Goal: Task Accomplishment & Management: Use online tool/utility

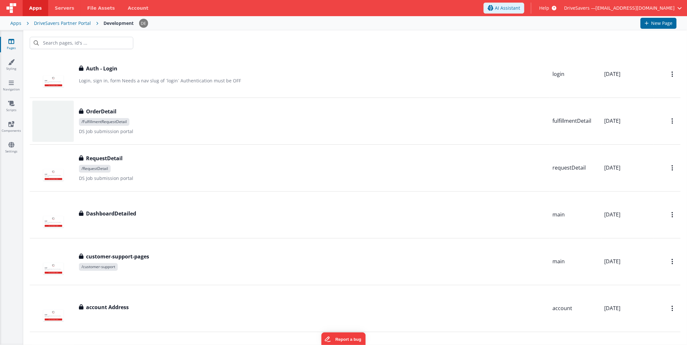
scroll to position [934, 0]
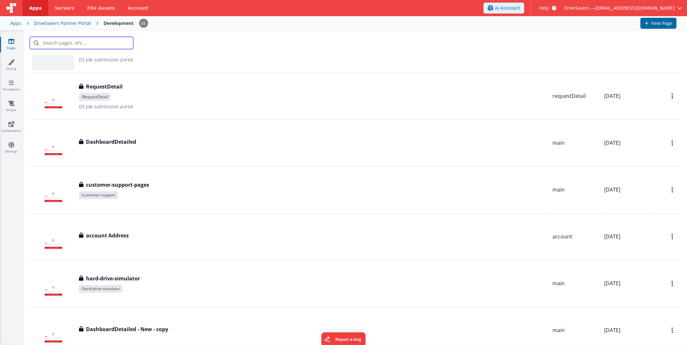
click at [92, 43] on input "text" at bounding box center [81, 43] width 103 height 12
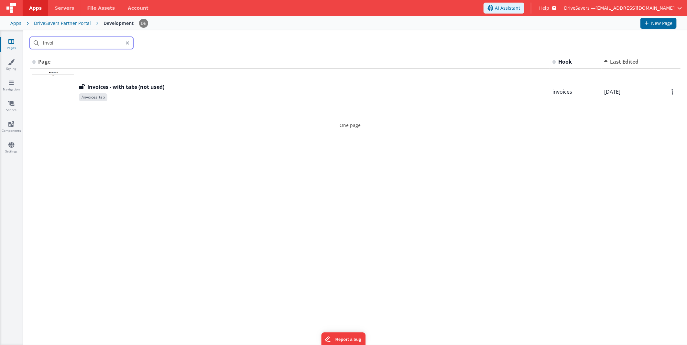
scroll to position [0, 0]
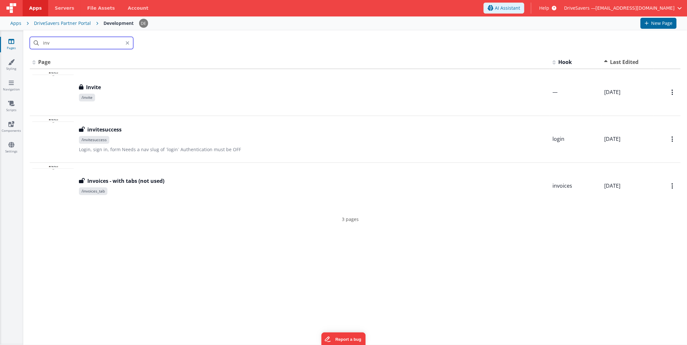
click at [59, 40] on input "inv" at bounding box center [81, 43] width 103 height 12
drag, startPoint x: 60, startPoint y: 41, endPoint x: 0, endPoint y: 36, distance: 60.4
click at [0, 36] on html "Apps Servers File Assets Account Some FUTURE Slot AI Assistant Help DriveSavers…" at bounding box center [343, 172] width 687 height 345
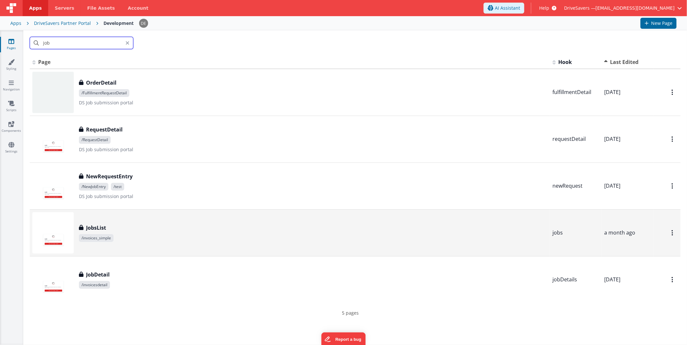
type input "job"
click at [177, 239] on span "/invoices_simple" at bounding box center [313, 238] width 468 height 8
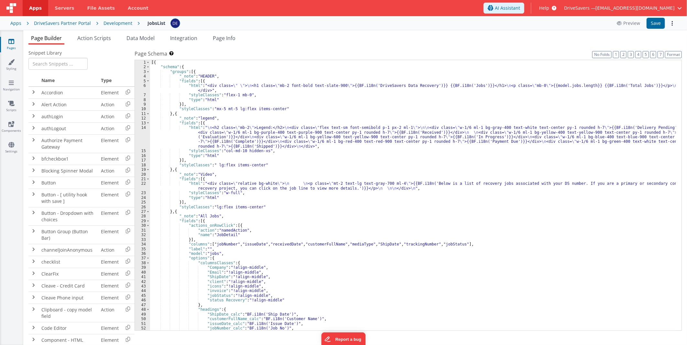
click at [360, 166] on div "[{ "schema" : { "groups" : [{ "_note" : "HEADER" , "fields" : [{ "html" : "<div…" at bounding box center [413, 200] width 526 height 280
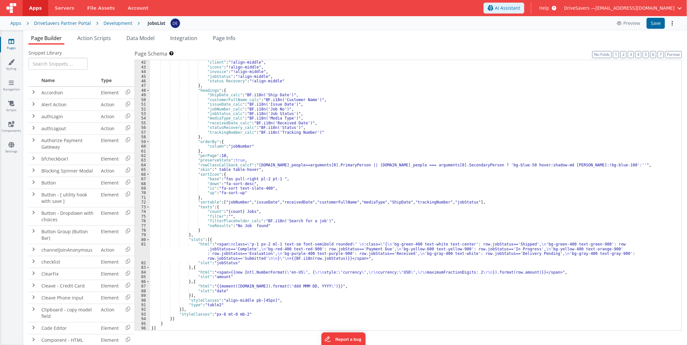
scroll to position [219, 0]
click at [97, 38] on span "Action Scripts" at bounding box center [94, 38] width 34 height 7
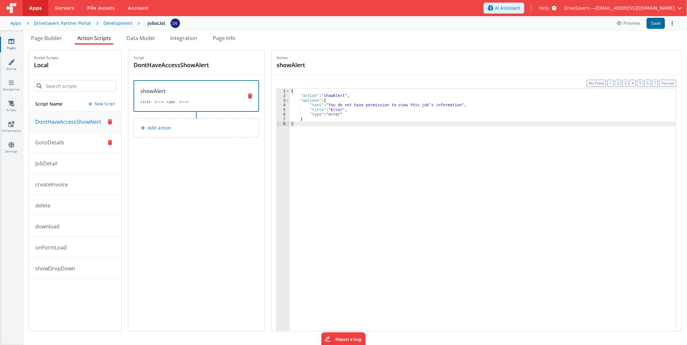
click at [58, 148] on button "GotoDetails" at bounding box center [75, 142] width 92 height 21
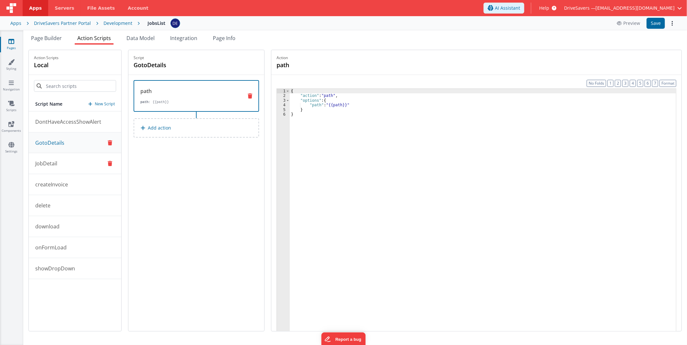
click at [62, 166] on button "JobDetail" at bounding box center [75, 163] width 92 height 21
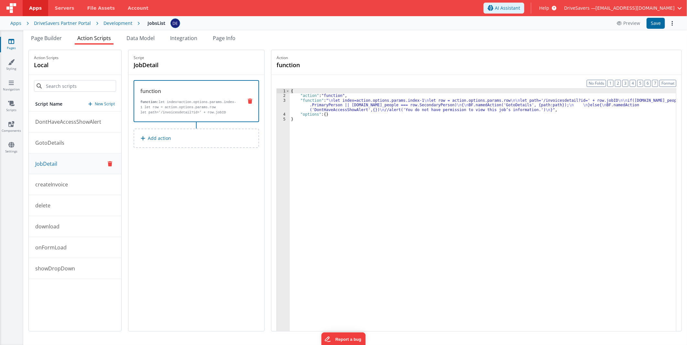
click at [361, 105] on div "{ "action" : "function" , "function" : " \n let index=action.options.params.ind…" at bounding box center [483, 225] width 387 height 272
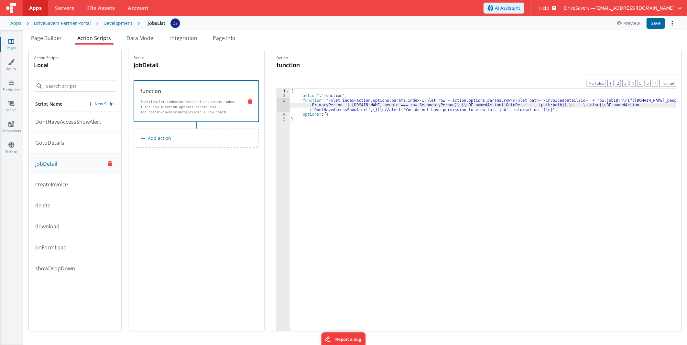
click at [277, 106] on div "3" at bounding box center [283, 105] width 13 height 14
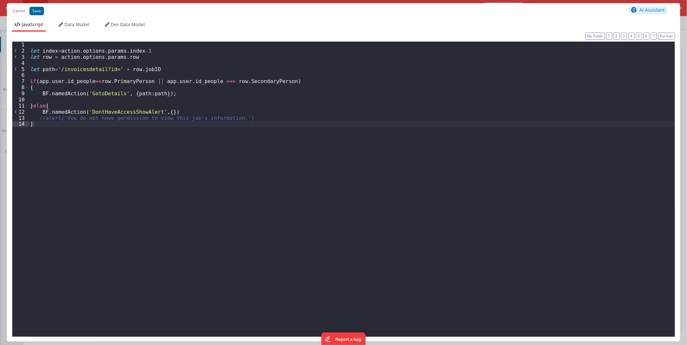
click at [274, 81] on div "let index = action . options . params . index - 1 let row = action . options . …" at bounding box center [352, 195] width 646 height 307
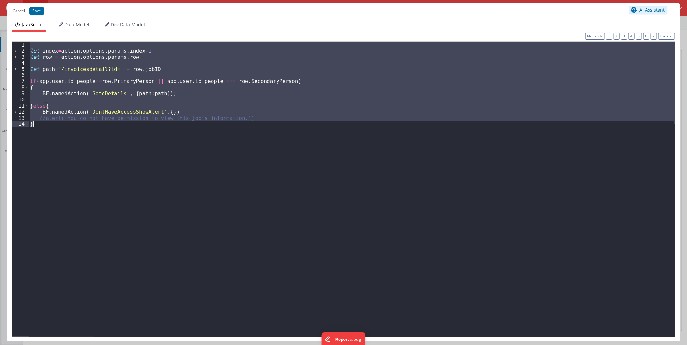
click at [163, 75] on div "let index = action . options . params . index - 1 let row = action . options . …" at bounding box center [352, 189] width 646 height 295
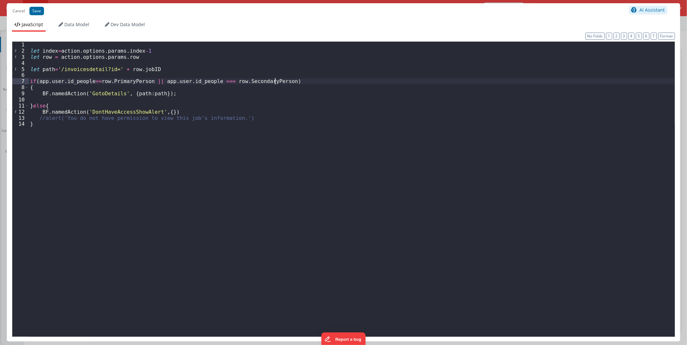
click at [274, 81] on div "let index = action . options . params . index - 1 let row = action . options . …" at bounding box center [352, 195] width 646 height 307
click at [277, 80] on div "let index = action . options . params . index - 1 let row = action . options . …" at bounding box center [352, 195] width 646 height 307
drag, startPoint x: 152, startPoint y: 81, endPoint x: 146, endPoint y: 81, distance: 6.8
click at [146, 81] on div "let index = action . options . params . index - 1 let row = action . options . …" at bounding box center [352, 195] width 646 height 307
click at [277, 81] on div "let index = action . options . params . index - 1 let row = action . options . …" at bounding box center [352, 195] width 646 height 307
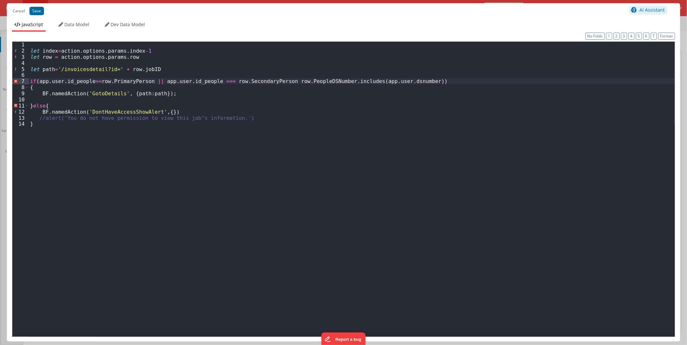
paste textarea
click at [402, 92] on div "let index = action . options . params . index - 1 let row = action . options . …" at bounding box center [352, 195] width 646 height 307
click at [394, 81] on div "let index = action . options . params . index - 1 let row = action . options . …" at bounding box center [352, 195] width 646 height 307
click at [36, 10] on button "Save" at bounding box center [36, 11] width 15 height 8
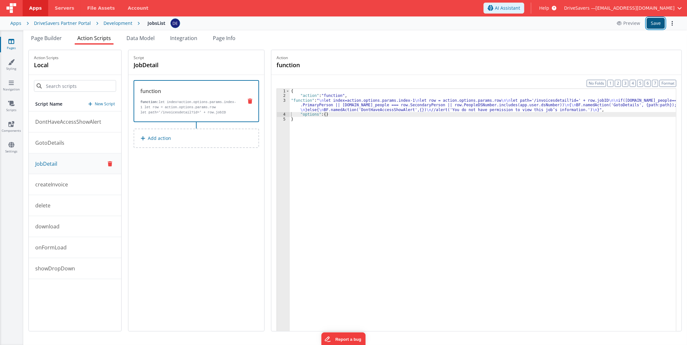
click at [653, 24] on button "Save" at bounding box center [655, 23] width 18 height 11
click at [12, 137] on div "Pages Styling Navigation Scripts Components Settings" at bounding box center [11, 187] width 23 height 315
click at [11, 150] on link "Settings" at bounding box center [11, 148] width 23 height 13
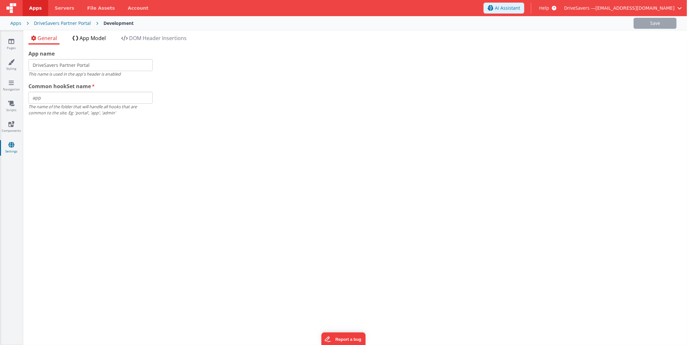
click at [100, 40] on span "App Model" at bounding box center [93, 38] width 26 height 7
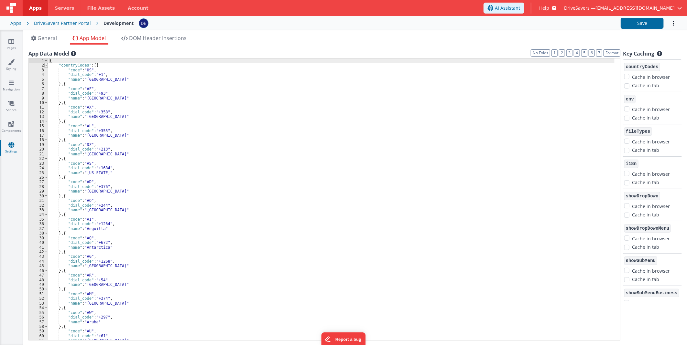
click at [46, 65] on span at bounding box center [46, 65] width 4 height 5
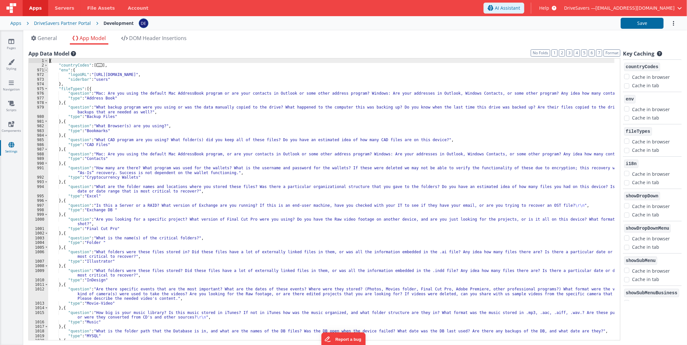
click at [46, 71] on span at bounding box center [46, 70] width 4 height 5
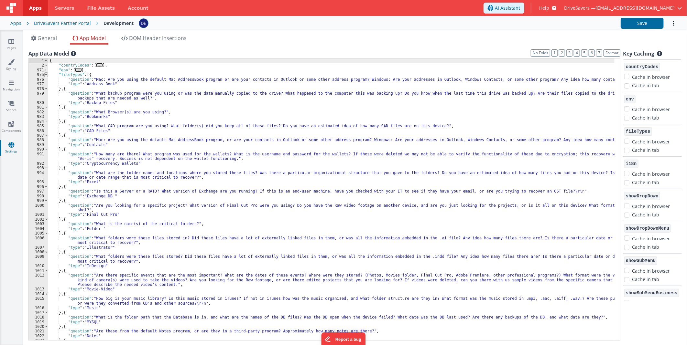
click at [47, 75] on span at bounding box center [46, 74] width 4 height 5
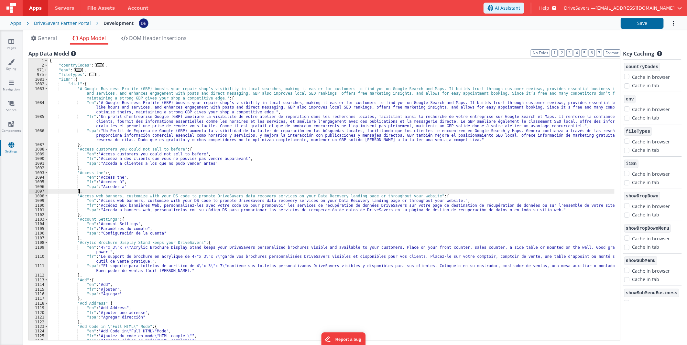
click at [81, 192] on div "{ "countryCodes" : [ ... ] , "env" : { ... } , "fileTypes" : [ ... ] , "i18n" :…" at bounding box center [331, 205] width 566 height 292
paste textarea
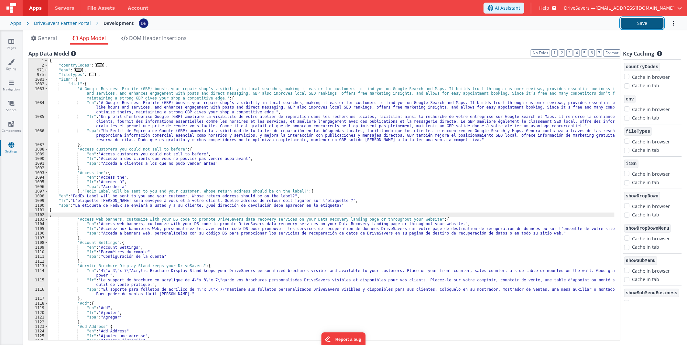
click at [624, 25] on button "Save" at bounding box center [642, 23] width 43 height 11
click at [14, 41] on icon at bounding box center [11, 41] width 6 height 6
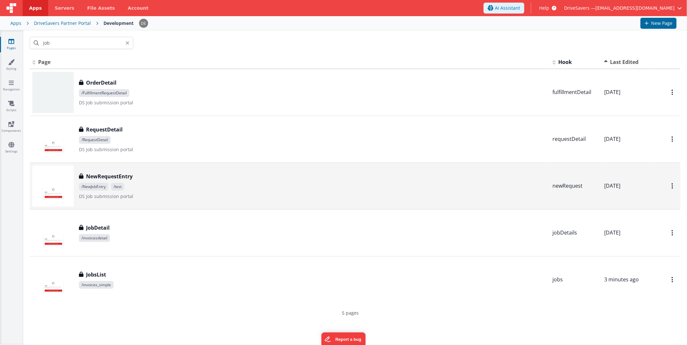
click at [151, 180] on div "NewRequestEntry NewRequestEntry /NewJobEntry /test DS Job submission portal" at bounding box center [313, 186] width 468 height 27
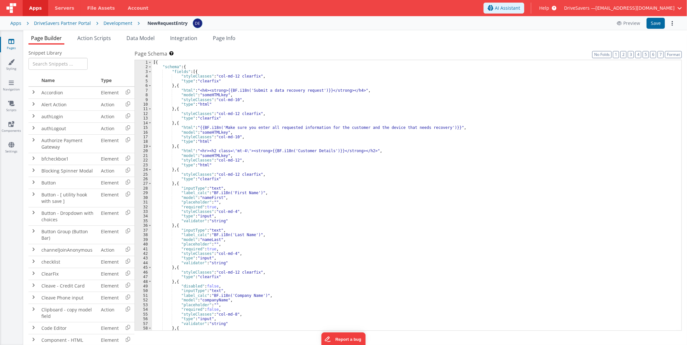
click at [318, 157] on div "[{ "schema" : { "fields" : [{ "styleClasses" : "col-md-12 clearfix" , "type" : …" at bounding box center [414, 200] width 524 height 280
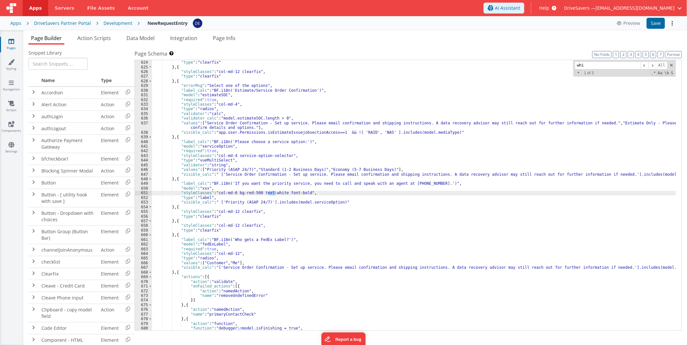
scroll to position [2947, 0]
type input "who"
click at [249, 244] on div ""styleClasses" : "col-md-12 clearfix" , "type" : "clearfix" } , { "styleClasses…" at bounding box center [414, 196] width 524 height 280
click at [232, 239] on div ""styleClasses" : "col-md-12 clearfix" , "type" : "clearfix" } , { "styleClasses…" at bounding box center [414, 196] width 524 height 280
drag, startPoint x: 232, startPoint y: 239, endPoint x: 277, endPoint y: 239, distance: 45.0
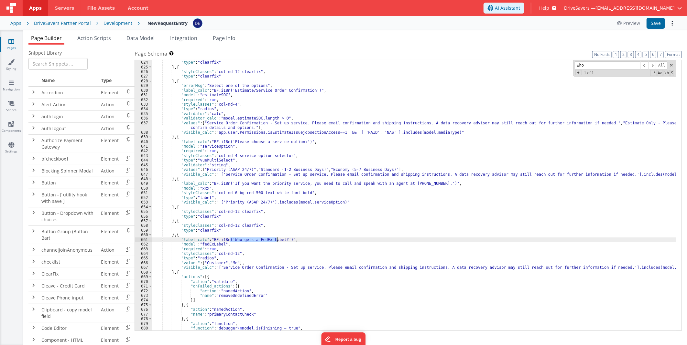
click at [277, 239] on div ""styleClasses" : "col-md-12 clearfix" , "type" : "clearfix" } , { "styleClasses…" at bounding box center [414, 196] width 524 height 280
click at [653, 21] on button "Save" at bounding box center [655, 23] width 18 height 11
click at [114, 25] on div "Development" at bounding box center [117, 23] width 29 height 6
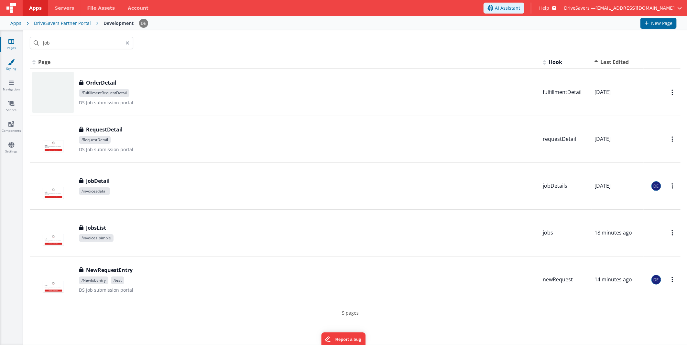
click at [4, 65] on link "Styling" at bounding box center [11, 65] width 23 height 13
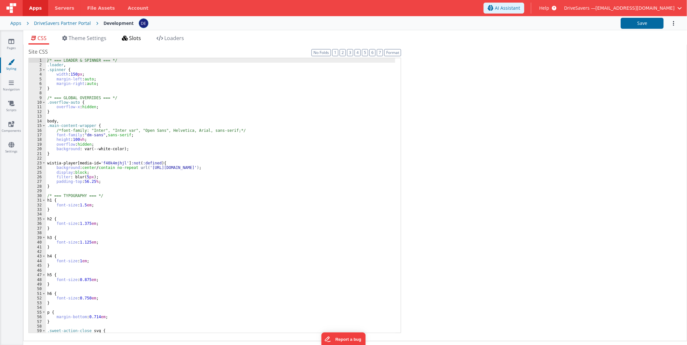
click at [133, 38] on span "Slots" at bounding box center [135, 38] width 12 height 7
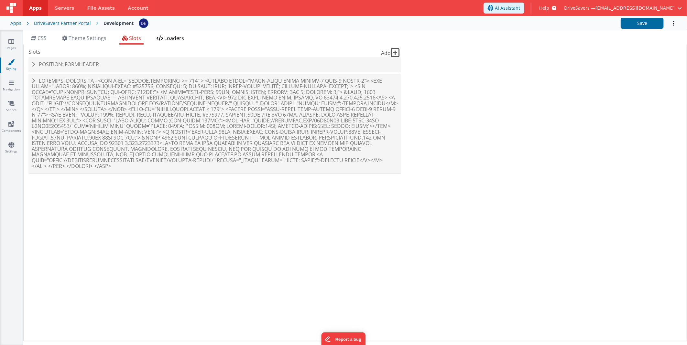
click at [175, 41] on span "Loaders" at bounding box center [174, 38] width 20 height 7
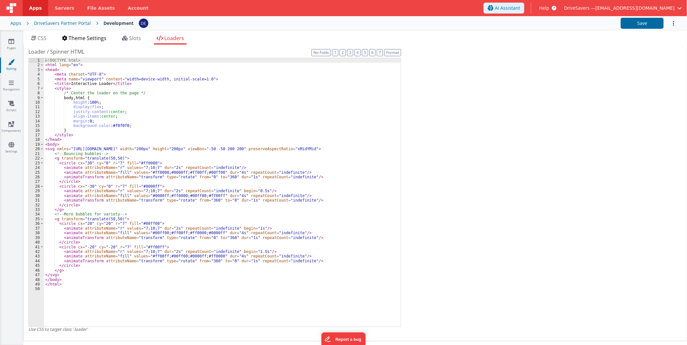
click at [71, 38] on span "Theme Settings" at bounding box center [88, 38] width 38 height 7
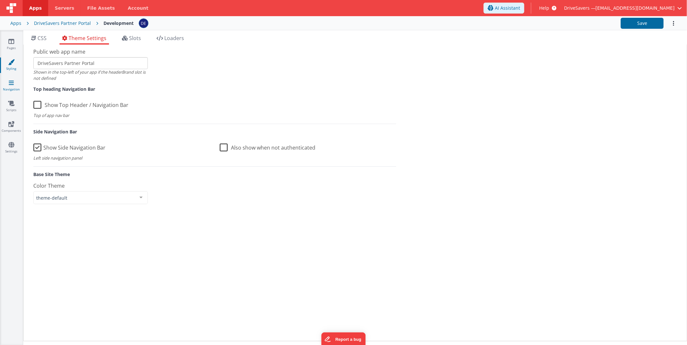
click at [11, 84] on icon at bounding box center [11, 83] width 5 height 6
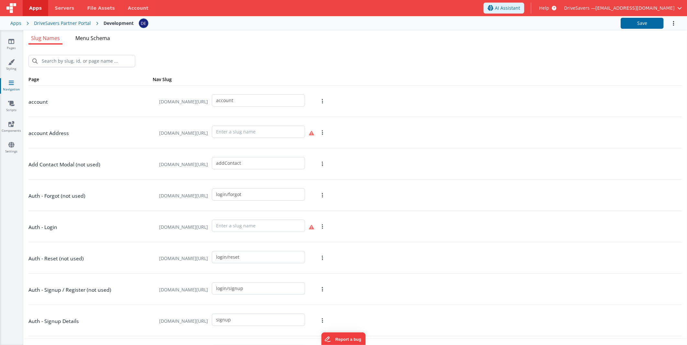
click at [108, 40] on span "Menu Schema" at bounding box center [92, 38] width 35 height 7
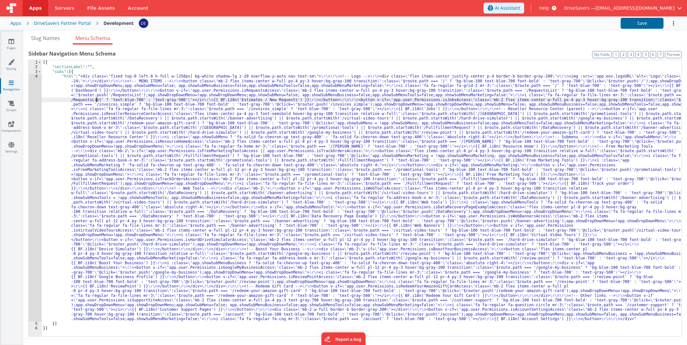
click at [97, 99] on div "[{ "sectionLabel" : "" , "subs" : [{ "html" : "<div class= \" fixed top-0 left-…" at bounding box center [362, 203] width 640 height 286
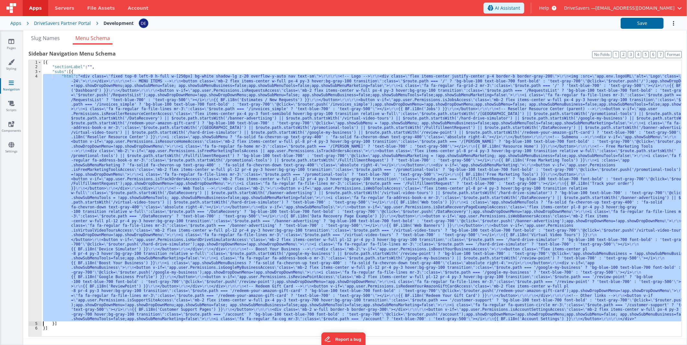
click at [35, 105] on div "4" at bounding box center [35, 198] width 13 height 248
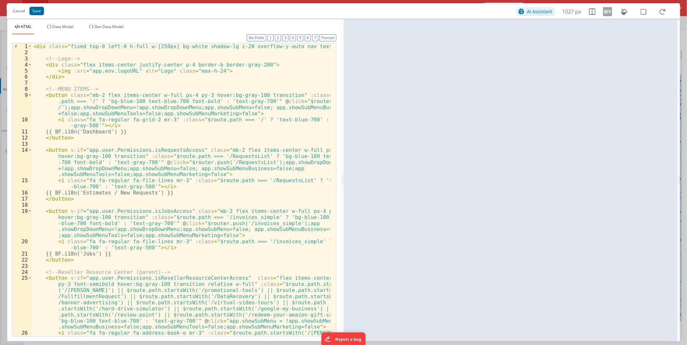
click at [164, 151] on div "< div class = "fixed top-0 left-0 h-full w-[250px] bg-white shadow-lg z-20 over…" at bounding box center [181, 214] width 298 height 342
click at [166, 150] on div "< div class = "fixed top-0 left-0 h-full w-[250px] bg-white shadow-lg z-20 over…" at bounding box center [181, 214] width 298 height 342
drag, startPoint x: 166, startPoint y: 150, endPoint x: 89, endPoint y: 151, distance: 76.6
click at [89, 151] on div "< div class = "fixed top-0 left-0 h-full w-[250px] bg-white shadow-lg z-20 over…" at bounding box center [181, 214] width 298 height 342
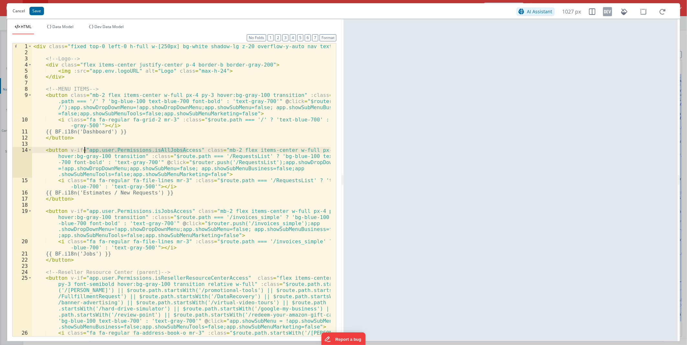
click at [17, 11] on button "Cancel" at bounding box center [18, 10] width 19 height 9
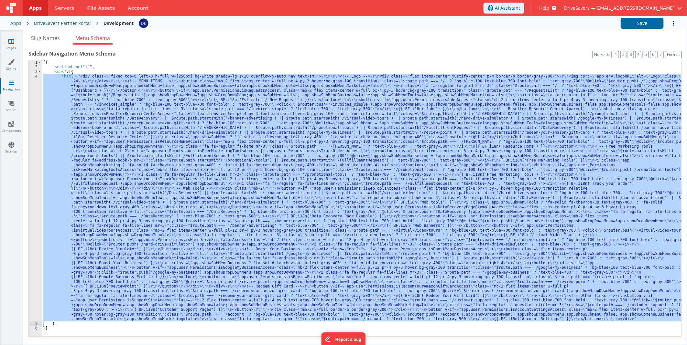
click at [15, 43] on link "Pages" at bounding box center [11, 44] width 23 height 13
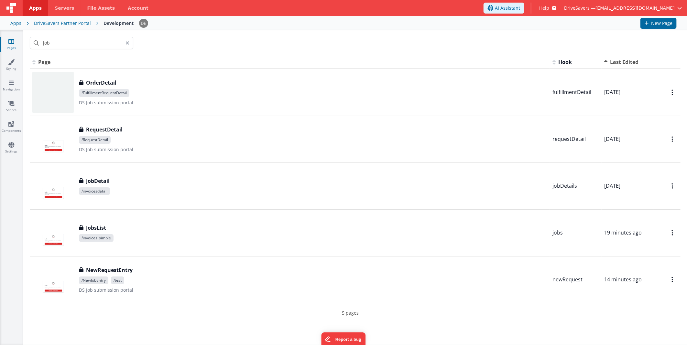
click at [75, 49] on div "job" at bounding box center [355, 42] width 664 height 25
click at [75, 44] on input "job" at bounding box center [81, 43] width 103 height 12
click at [215, 45] on div "job" at bounding box center [355, 42] width 664 height 25
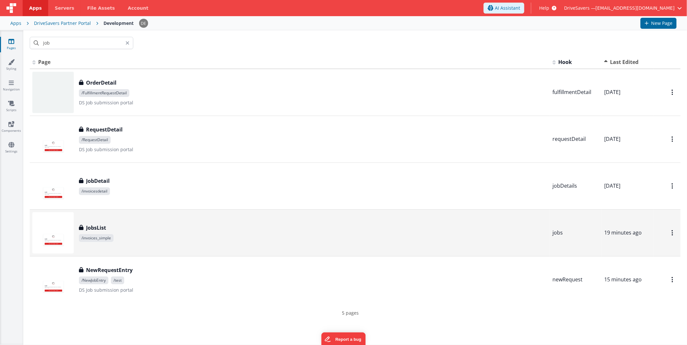
click at [151, 242] on span "/invoices_simple" at bounding box center [313, 238] width 468 height 8
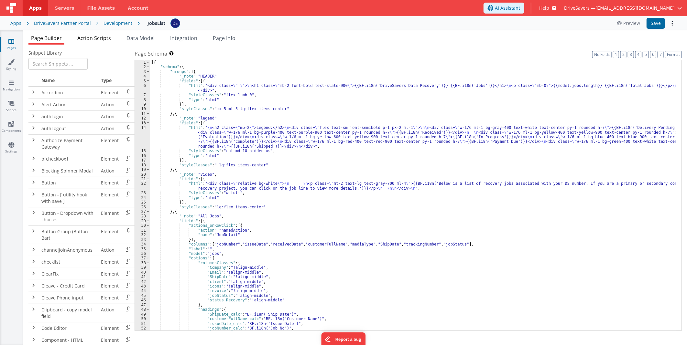
click at [96, 40] on span "Action Scripts" at bounding box center [94, 38] width 34 height 7
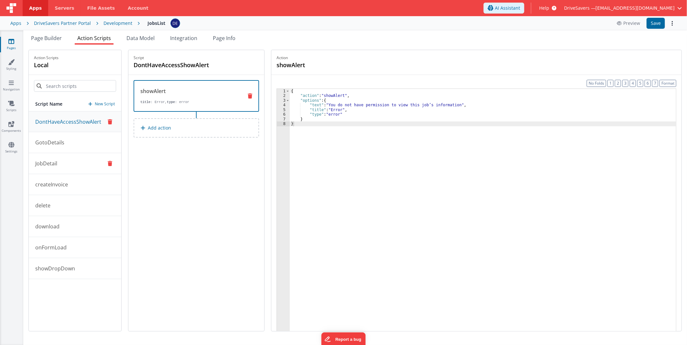
click at [61, 161] on button "JobDetail" at bounding box center [75, 163] width 92 height 21
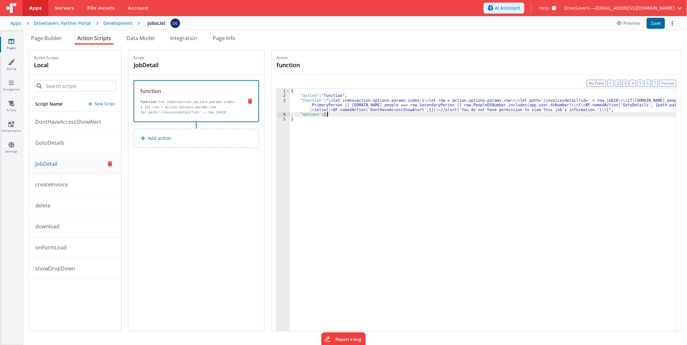
click at [359, 113] on div "{ "action" : "function" , "function" : " \n let index=action.options.params.ind…" at bounding box center [483, 225] width 387 height 272
click at [348, 104] on div "{ "action" : "function" , "function" : " \n let index=action.options.params.ind…" at bounding box center [483, 225] width 387 height 272
click at [277, 104] on div "3" at bounding box center [283, 105] width 13 height 14
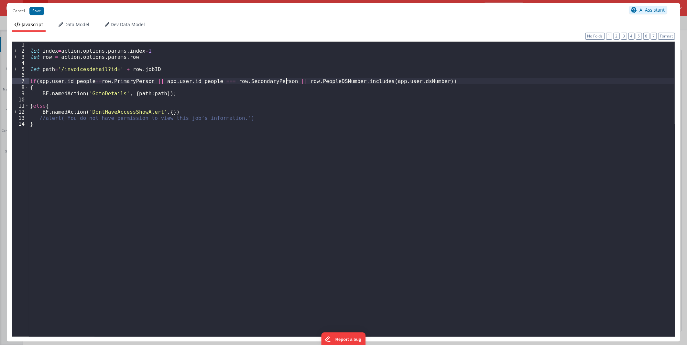
click at [285, 80] on div "let index = action . options . params . index - 1 let row = action . options . …" at bounding box center [352, 195] width 646 height 307
click at [419, 81] on div "let index = action . options . params . index - 1 let row = action . options . …" at bounding box center [352, 195] width 646 height 307
click at [35, 10] on button "Save" at bounding box center [36, 11] width 15 height 8
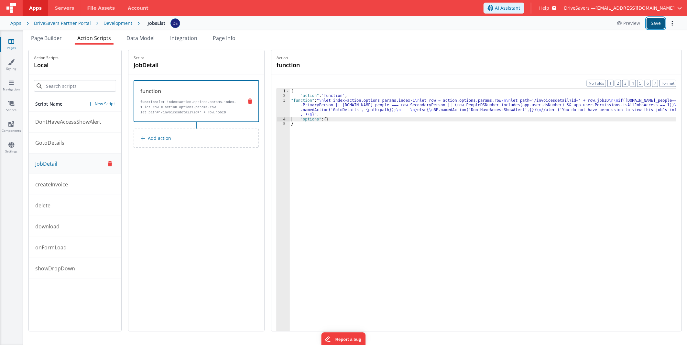
click at [657, 27] on button "Save" at bounding box center [655, 23] width 18 height 11
drag, startPoint x: 211, startPoint y: 0, endPoint x: 380, endPoint y: 31, distance: 171.7
click at [380, 31] on div "Page Builder Action Scripts Data Model Integration Page Info Snippet Library Na…" at bounding box center [355, 187] width 664 height 315
click at [125, 24] on div "Development" at bounding box center [117, 23] width 29 height 6
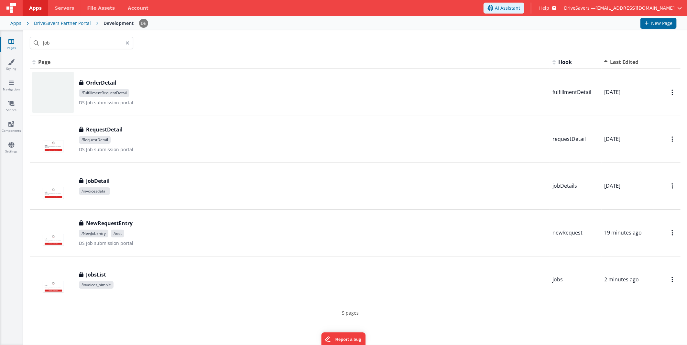
drag, startPoint x: 295, startPoint y: 24, endPoint x: 251, endPoint y: 25, distance: 43.3
click at [251, 25] on div at bounding box center [387, 23] width 496 height 11
click at [8, 65] on icon at bounding box center [11, 62] width 6 height 6
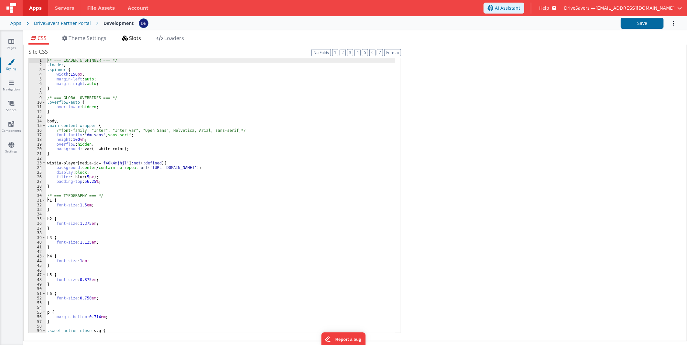
click at [139, 38] on span "Slots" at bounding box center [135, 38] width 12 height 7
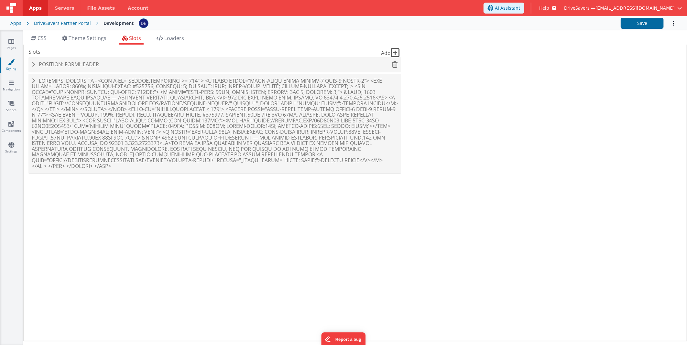
click at [109, 62] on h4 "Position: formHeader" at bounding box center [215, 65] width 366 height 6
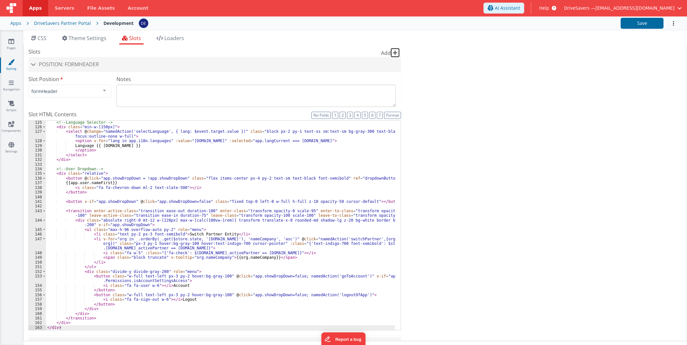
scroll to position [103, 0]
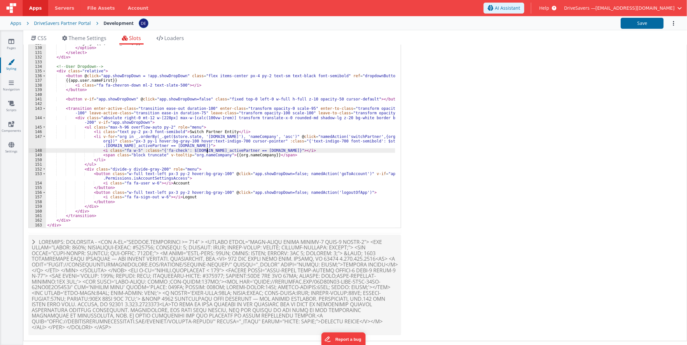
click at [207, 150] on div "<!-- Language Selector --> < div class = "min-w-[150px]" > < select @ change = …" at bounding box center [220, 127] width 349 height 219
click at [200, 140] on div "<!-- Language Selector --> < div class = "min-w-[150px]" > < select @ change = …" at bounding box center [220, 127] width 349 height 219
click at [76, 117] on div "<!-- Language Selector --> < div class = "min-w-[150px]" > < select @ change = …" at bounding box center [220, 127] width 349 height 219
click at [94, 176] on div "<!-- Language Selector --> < div class = "min-w-[150px]" > < select @ change = …" at bounding box center [220, 127] width 349 height 219
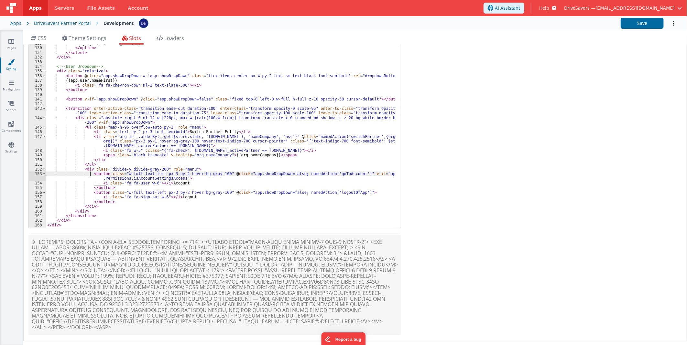
click at [89, 174] on div "<!-- Language Selector --> < div class = "min-w-[150px]" > < select @ change = …" at bounding box center [220, 127] width 349 height 219
click at [91, 174] on div "<!-- Language Selector --> < div class = "min-w-[150px]" > < select @ change = …" at bounding box center [220, 127] width 349 height 219
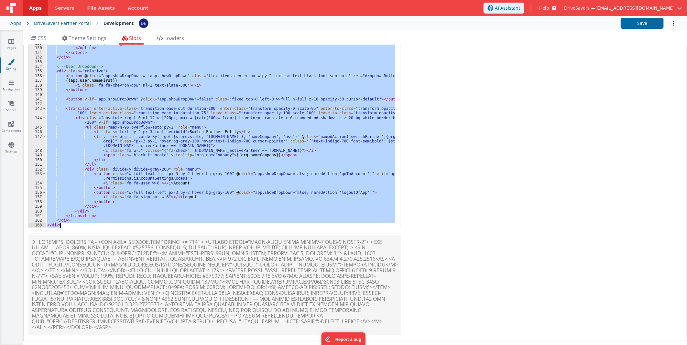
click at [172, 185] on div "<!-- Language Selector --> < div class = "min-w-[150px]" > < select @ change = …" at bounding box center [220, 123] width 349 height 210
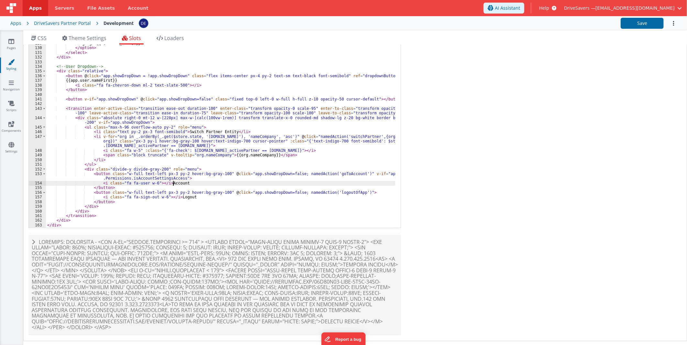
click at [101, 167] on div "<!-- Language Selector --> < div class = "min-w-[150px]" > < select @ change = …" at bounding box center [220, 127] width 349 height 219
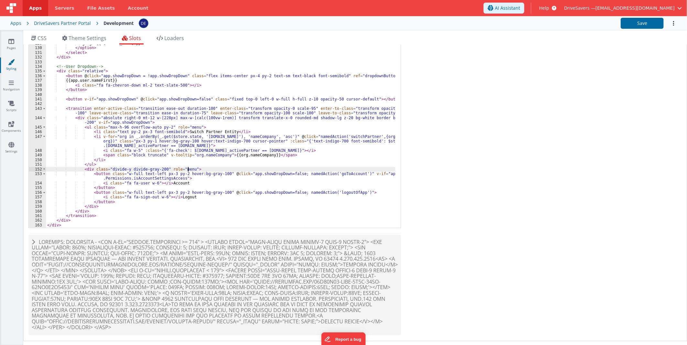
click at [191, 168] on div "<!-- Language Selector --> < div class = "min-w-[150px]" > < select @ change = …" at bounding box center [220, 127] width 349 height 219
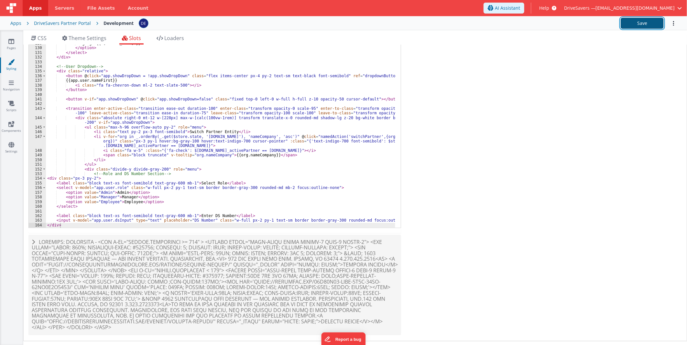
click at [650, 21] on button "Save" at bounding box center [642, 23] width 43 height 11
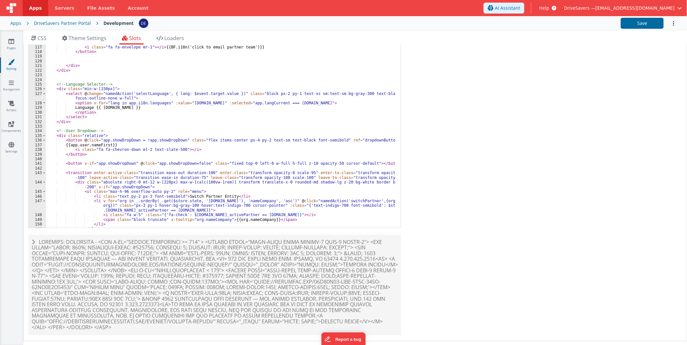
scroll to position [618, 0]
click at [97, 144] on div "< button class = "bg-[#e31f26] !text-white py-0.5 px-2 text-xs sm:text-sm round…" at bounding box center [220, 123] width 349 height 223
click at [157, 182] on div "< button class = "bg-[#e31f26] !text-white py-0.5 px-2 text-xs sm:text-sm round…" at bounding box center [220, 123] width 349 height 223
click at [650, 19] on button "Save" at bounding box center [642, 23] width 43 height 11
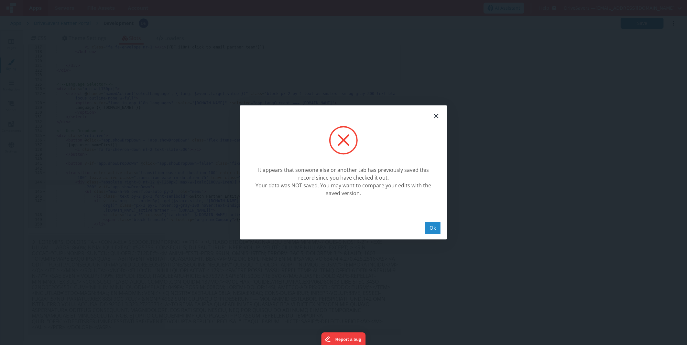
click at [437, 228] on div "Ok" at bounding box center [433, 228] width 16 height 12
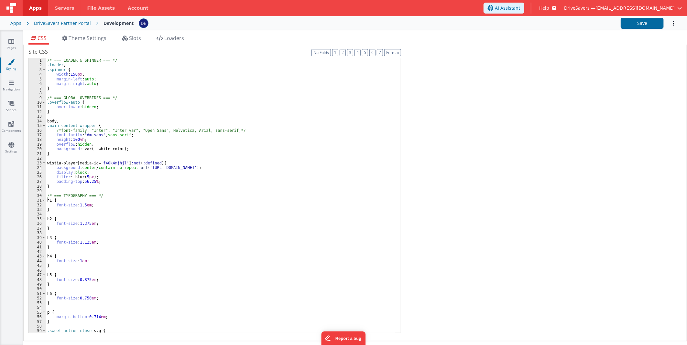
click at [192, 144] on div "/* === LOADER & SPINNER === */ .loader , .spinner { width : 150 px ; margin-lef…" at bounding box center [220, 200] width 349 height 285
click at [123, 39] on li "Slots" at bounding box center [131, 39] width 24 height 10
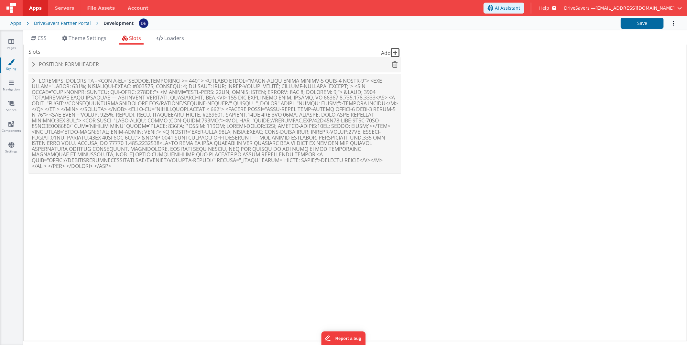
click at [116, 67] on h4 "Position: formHeader" at bounding box center [215, 65] width 366 height 6
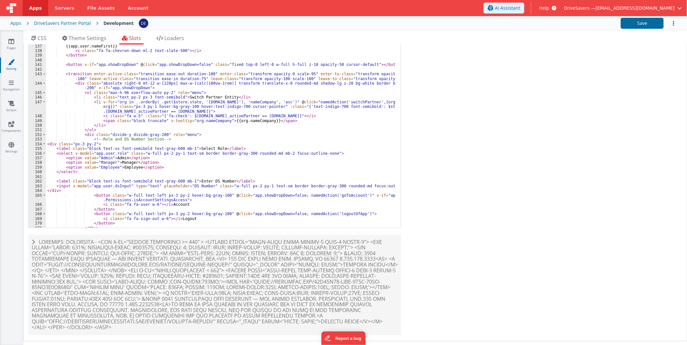
scroll to position [717, 0]
click at [354, 79] on div "</ select > </ div > <!-- User Dropdown --> < div class = "relative" > < button…" at bounding box center [220, 125] width 349 height 219
click at [157, 83] on div "</ select > </ div > <!-- User Dropdown --> < div class = "relative" > < button…" at bounding box center [220, 125] width 349 height 219
click at [633, 21] on button "Save" at bounding box center [642, 23] width 43 height 11
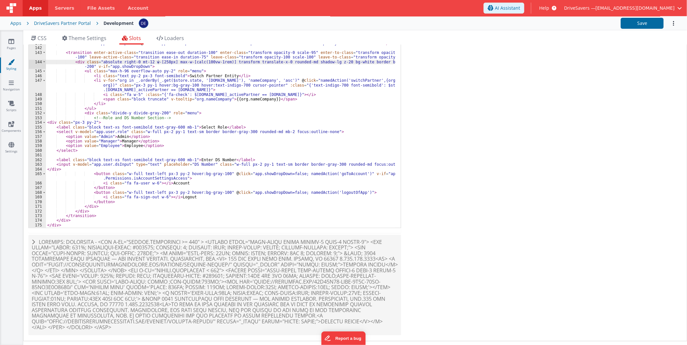
scroll to position [0, 0]
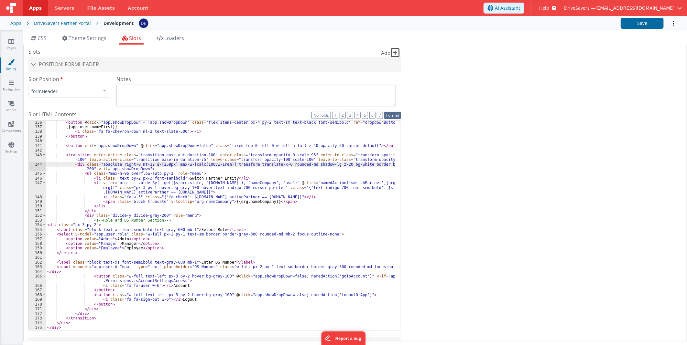
click at [393, 114] on button "Format" at bounding box center [392, 115] width 17 height 7
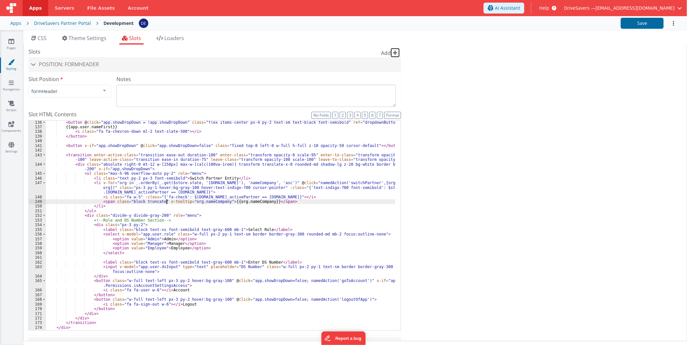
click at [167, 201] on div "< button @ click = "app.showDropDown = !app.showDropDown" class = "flex items-c…" at bounding box center [220, 229] width 349 height 219
click at [129, 226] on div "< button @ click = "app.showDropDown = !app.showDropDown" class = "flex items-c…" at bounding box center [220, 229] width 349 height 219
click at [98, 224] on div "< button @ click = "app.showDropDown = !app.showDropDown" class = "flex items-c…" at bounding box center [220, 229] width 349 height 219
click at [629, 26] on button "Save" at bounding box center [642, 23] width 43 height 11
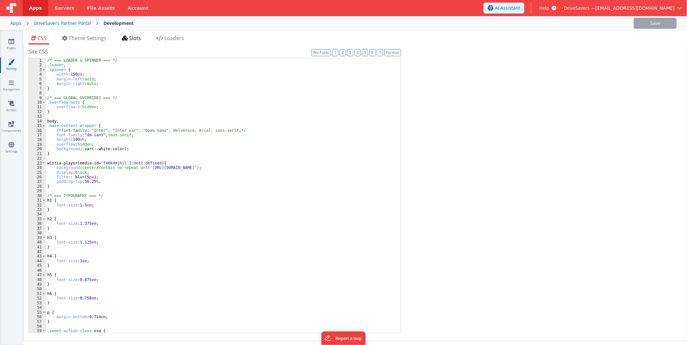
click at [141, 39] on span "Slots" at bounding box center [135, 38] width 12 height 7
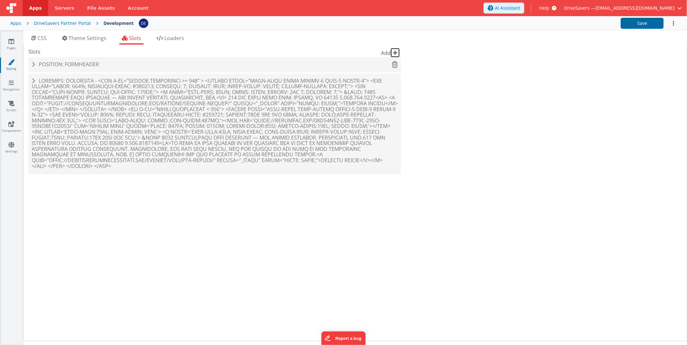
click at [122, 60] on div "Position: formHeader" at bounding box center [214, 64] width 373 height 15
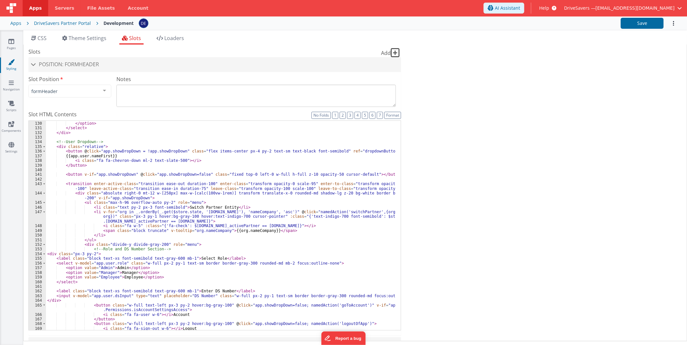
scroll to position [710, 0]
click at [386, 112] on button "Format" at bounding box center [392, 115] width 17 height 7
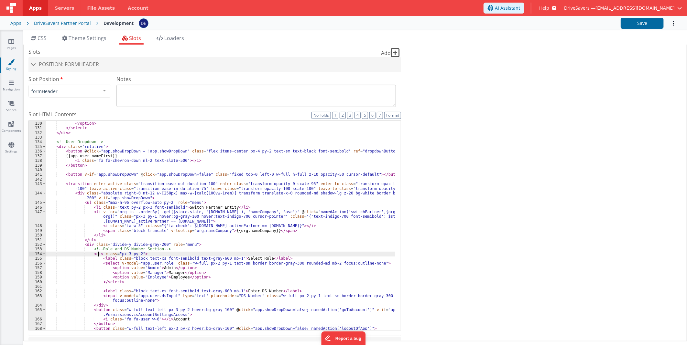
click at [98, 255] on div "Language {{ lang.name }} </ option > </ select > </ div > <!-- User Dropdown --…" at bounding box center [220, 225] width 349 height 219
click at [636, 20] on button "Save" at bounding box center [642, 23] width 43 height 11
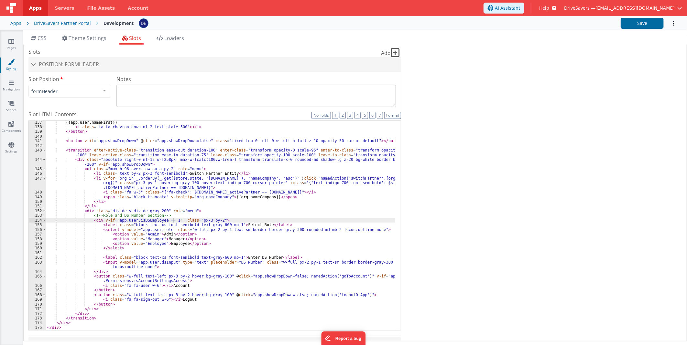
scroll to position [72, 0]
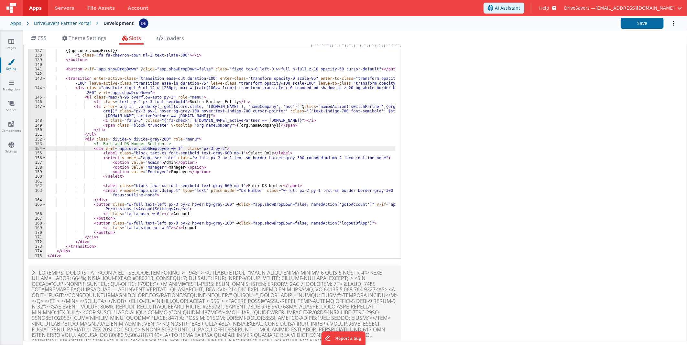
click at [224, 168] on div "{{app.user.nameFirst}} < i class = "fa fa-chevron-down ml-2 text-slate-500" > <…" at bounding box center [220, 158] width 349 height 219
click at [320, 156] on div "{{app.user.nameFirst}} < i class = "fa fa-chevron-down ml-2 text-slate-500" > <…" at bounding box center [220, 158] width 349 height 219
click at [219, 116] on div "{{app.user.nameFirst}} < i class = "fa fa-chevron-down ml-2 text-slate-500" > <…" at bounding box center [220, 158] width 349 height 219
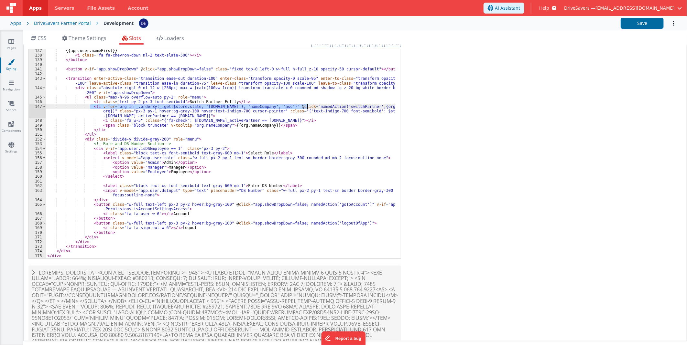
drag, startPoint x: 89, startPoint y: 105, endPoint x: 308, endPoint y: 108, distance: 219.3
click at [308, 108] on div "{{app.user.nameFirst}} < i class = "fa fa-chevron-down ml-2 text-slate-500" > <…" at bounding box center [220, 158] width 349 height 219
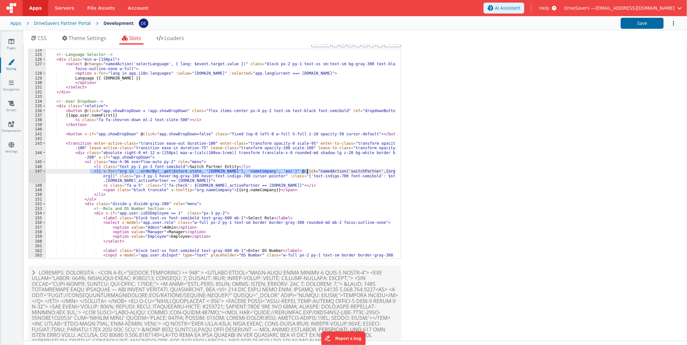
scroll to position [678, 0]
click at [173, 109] on div "<!-- Language Selector --> < div class = "min-w-[150px]" > < select @ change = …" at bounding box center [220, 159] width 349 height 223
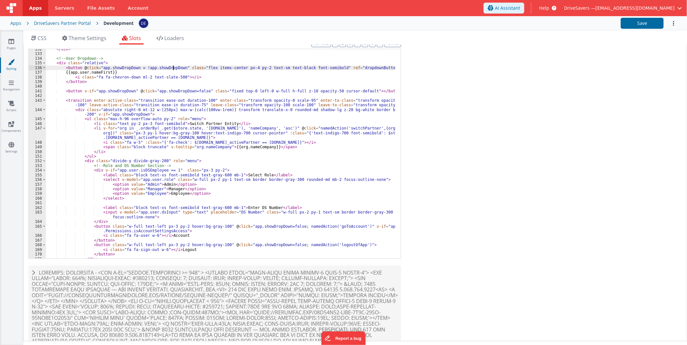
scroll to position [722, 0]
click at [175, 68] on div "</ div > <!-- User Dropdown --> < div class = "relative" > < button @ click = "…" at bounding box center [220, 156] width 349 height 219
click at [14, 106] on link "Scripts" at bounding box center [11, 106] width 23 height 13
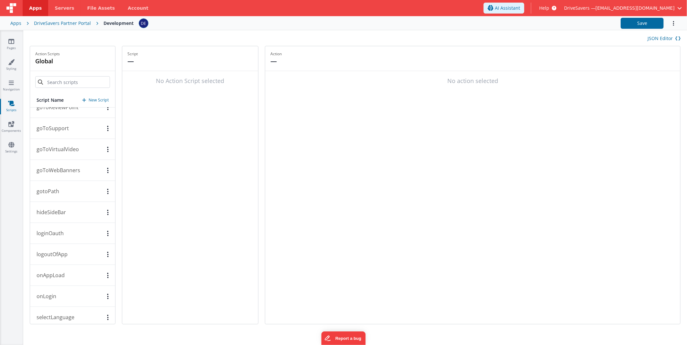
scroll to position [505, 0]
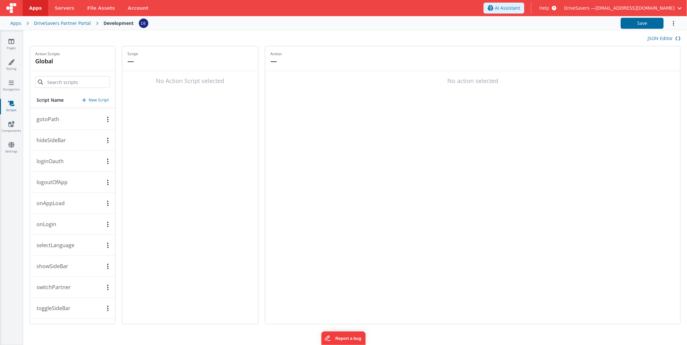
click at [68, 292] on button "switchPartner" at bounding box center [72, 287] width 85 height 21
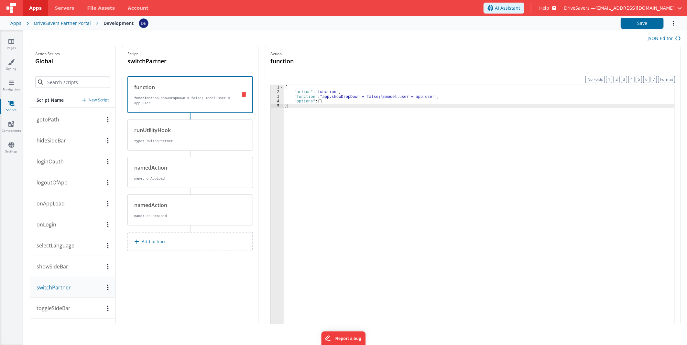
scroll to position [504, 0]
click at [189, 128] on div "runUtilityHook" at bounding box center [183, 130] width 98 height 8
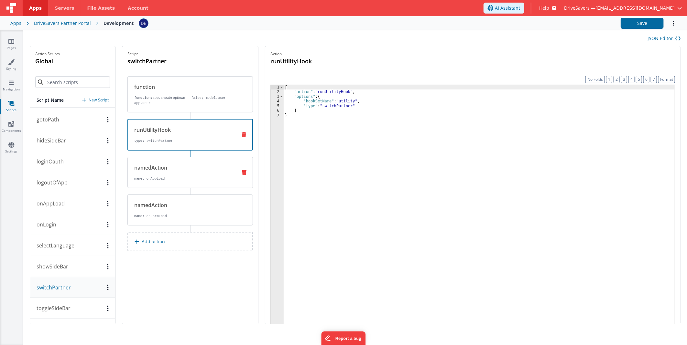
click at [190, 174] on div "namedAction name : onAppLoad" at bounding box center [180, 172] width 104 height 17
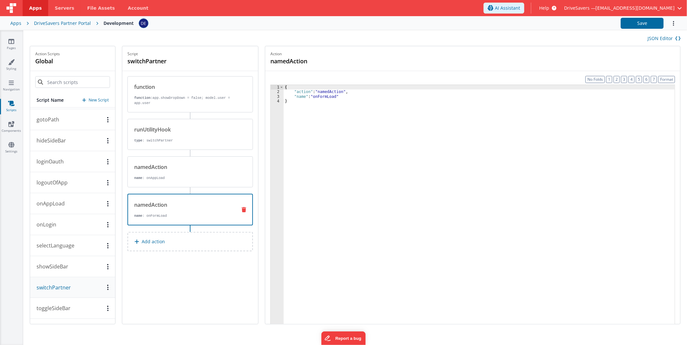
click at [193, 205] on div "namedAction" at bounding box center [182, 205] width 97 height 8
click at [198, 176] on p "name : onAppLoad" at bounding box center [183, 178] width 98 height 5
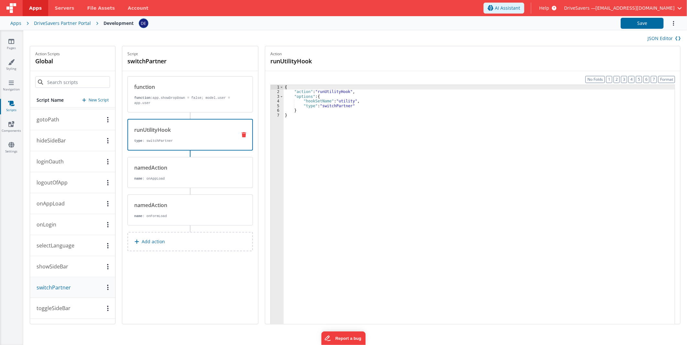
click at [196, 137] on div "runUtilityHook type : switchPartner" at bounding box center [179, 134] width 103 height 17
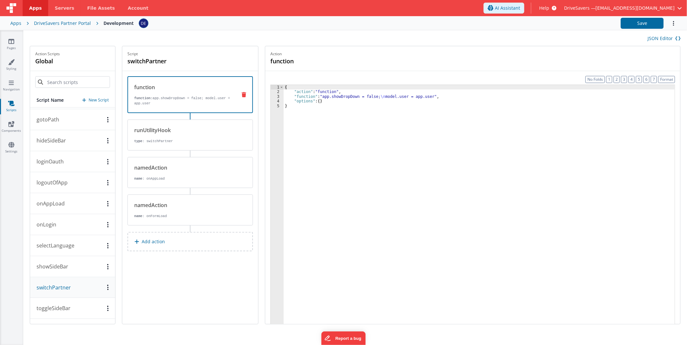
click at [198, 102] on p "function: app.showDropDown = false; model.user = app.user" at bounding box center [182, 101] width 97 height 10
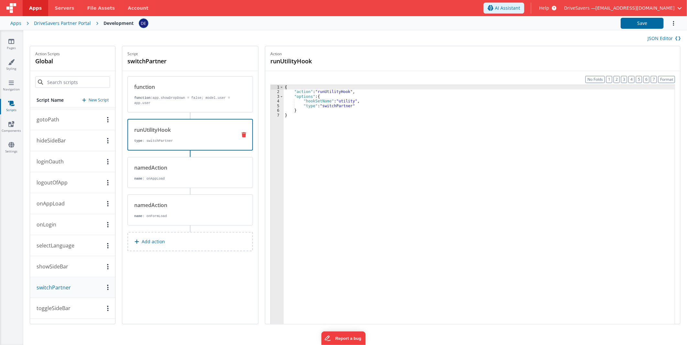
click at [183, 131] on div "runUtilityHook" at bounding box center [182, 130] width 97 height 8
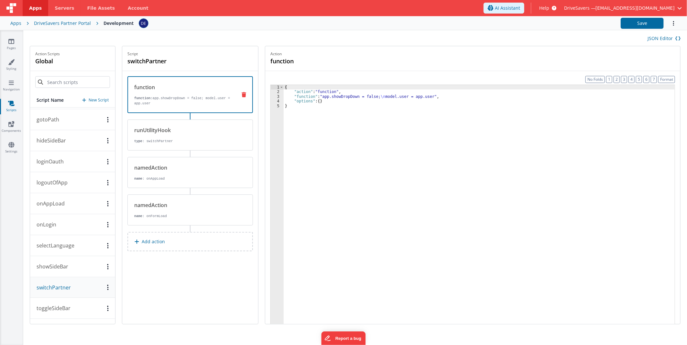
click at [186, 98] on p "function: app.showDropDown = false; model.user = app.user" at bounding box center [182, 101] width 97 height 10
click at [76, 309] on button "toggleSideBar" at bounding box center [72, 308] width 85 height 21
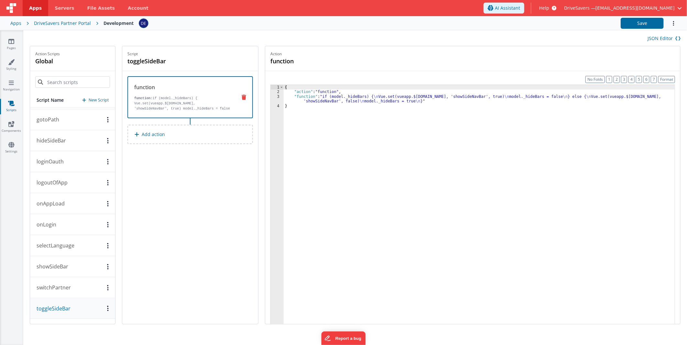
click at [338, 153] on div "{ "action" : "function" , "function" : "if (model._hideBars) { \n Vue.set(vueap…" at bounding box center [479, 219] width 391 height 269
click at [12, 50] on link "Pages" at bounding box center [11, 44] width 23 height 13
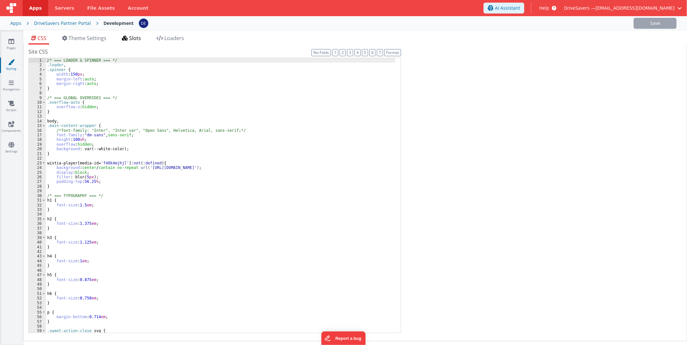
click at [141, 38] on span "Slots" at bounding box center [135, 38] width 12 height 7
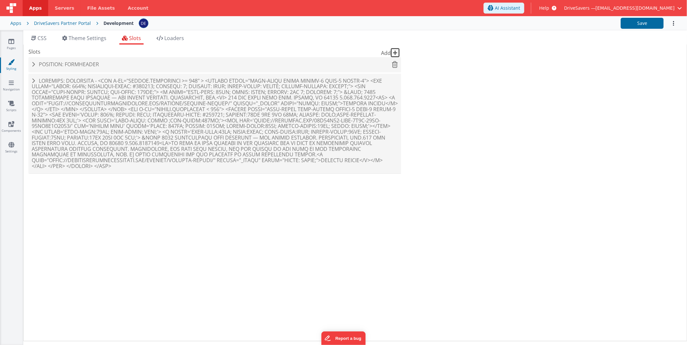
click at [115, 62] on h4 "Position: formHeader" at bounding box center [215, 65] width 366 height 6
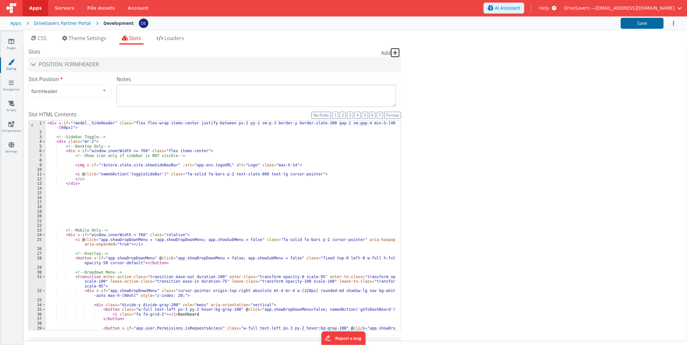
click at [104, 164] on div "< div v-if = "!model._hideHeader" class = "flex flex-wrap items-center justify-…" at bounding box center [220, 235] width 349 height 228
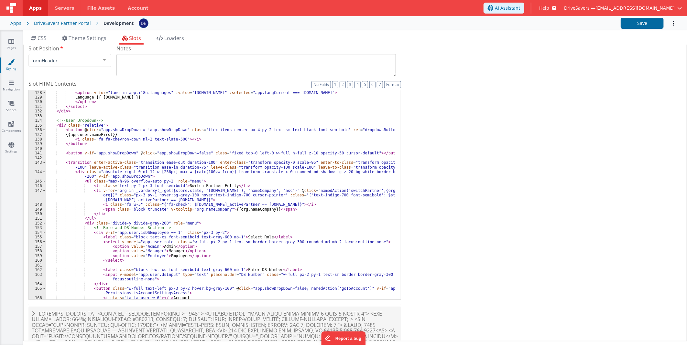
scroll to position [700, 0]
click at [118, 166] on div "< select @ change = "namedAction('selectLanguage', { lang: $event.target.value …" at bounding box center [220, 192] width 349 height 223
click at [175, 129] on div "< select @ change = "namedAction('selectLanguage', { lang: $event.target.value …" at bounding box center [220, 192] width 349 height 223
click at [138, 242] on div "< select @ change = "namedAction('selectLanguage', { lang: $event.target.value …" at bounding box center [220, 192] width 349 height 223
drag, startPoint x: 138, startPoint y: 242, endPoint x: 160, endPoint y: 240, distance: 22.0
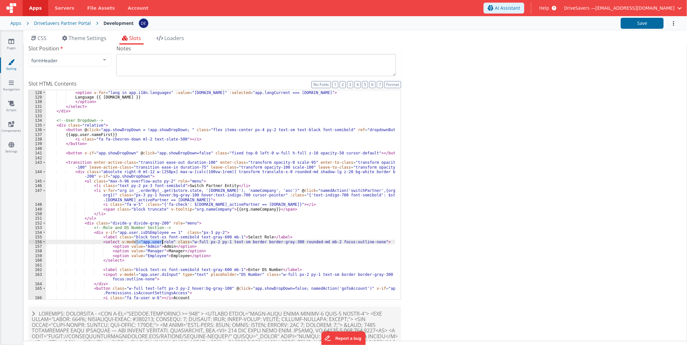
click at [160, 240] on div "< select @ change = "namedAction('selectLanguage', { lang: $event.target.value …" at bounding box center [220, 192] width 349 height 223
click at [178, 130] on div "< select @ change = "namedAction('selectLanguage', { lang: $event.target.value …" at bounding box center [220, 192] width 349 height 223
paste textarea
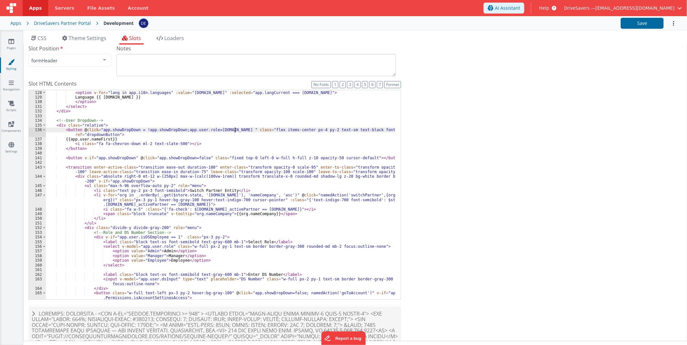
click at [219, 140] on div "< select @ change = "namedAction('selectLanguage', { lang: $event.target.value …" at bounding box center [220, 195] width 349 height 228
drag, startPoint x: 236, startPoint y: 130, endPoint x: 175, endPoint y: 129, distance: 61.1
click at [175, 129] on div "< select @ change = "namedAction('selectLanguage', { lang: $event.target.value …" at bounding box center [220, 195] width 349 height 228
click at [235, 131] on div "< select @ change = "namedAction('selectLanguage', { lang: $event.target.value …" at bounding box center [220, 195] width 349 height 210
click at [236, 130] on div "< select @ change = "namedAction('selectLanguage', { lang: $event.target.value …" at bounding box center [220, 195] width 349 height 228
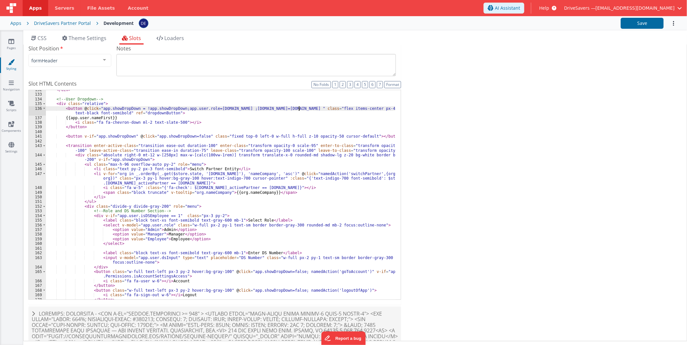
scroll to position [722, 0]
click at [155, 257] on div "</ div > <!-- User Dropdown --> < div class = "relative" > < button @ click = "…" at bounding box center [220, 197] width 349 height 219
click at [260, 108] on div "</ div > <!-- User Dropdown --> < div class = "relative" > < button @ click = "…" at bounding box center [220, 197] width 349 height 219
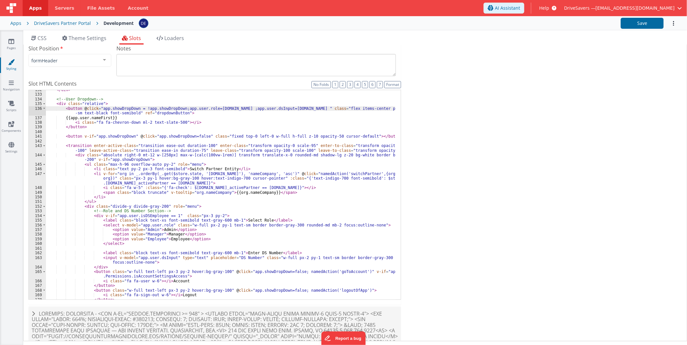
click at [297, 109] on div "</ div > <!-- User Dropdown --> < div class = "relative" > < button @ click = "…" at bounding box center [220, 197] width 349 height 219
click at [646, 25] on button "Save" at bounding box center [642, 23] width 43 height 11
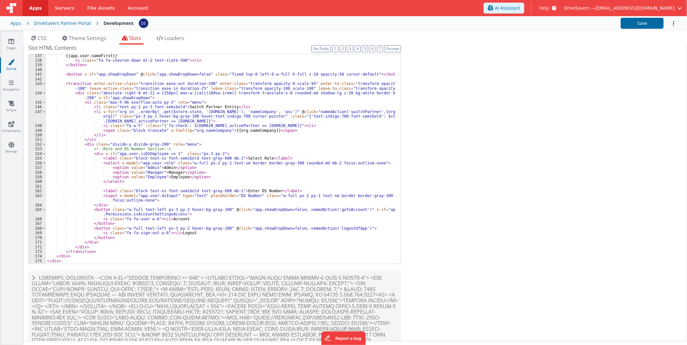
scroll to position [103, 0]
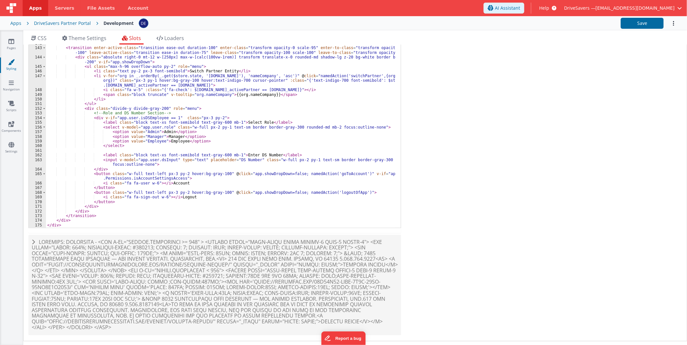
click at [159, 164] on div "{{app.user.nameFirst}} < i class = "fa fa-chevron-down ml-2 text-slate-500" > <…" at bounding box center [220, 127] width 349 height 219
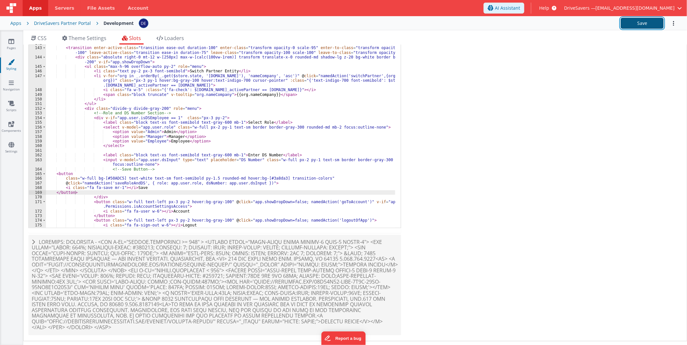
click at [652, 27] on button "Save" at bounding box center [642, 23] width 43 height 11
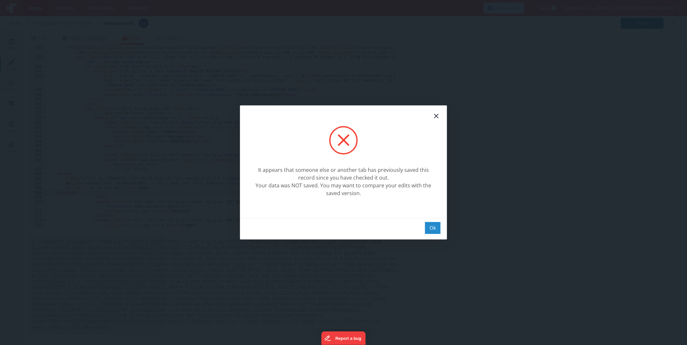
click at [436, 230] on div "Ok" at bounding box center [433, 228] width 16 height 12
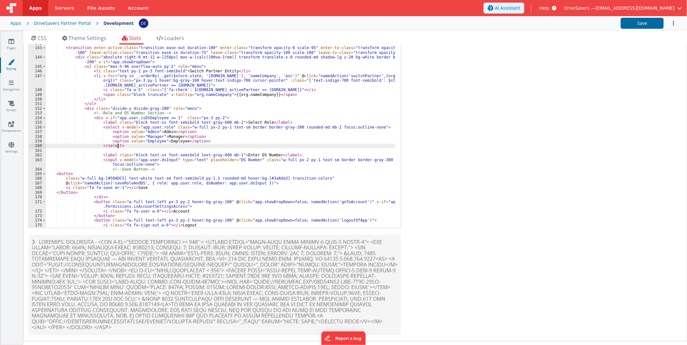
click at [231, 147] on div "{{app.user.nameFirst}} < i class = "fa fa-chevron-down ml-2 text-slate-500" > <…" at bounding box center [220, 127] width 349 height 219
click at [227, 139] on div "{{app.user.nameFirst}} < i class = "fa fa-chevron-down ml-2 text-slate-500" > <…" at bounding box center [220, 127] width 349 height 219
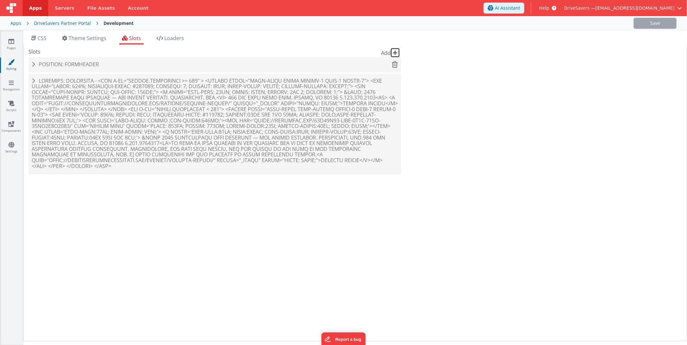
click at [117, 65] on h4 "Position: formHeader" at bounding box center [215, 65] width 366 height 6
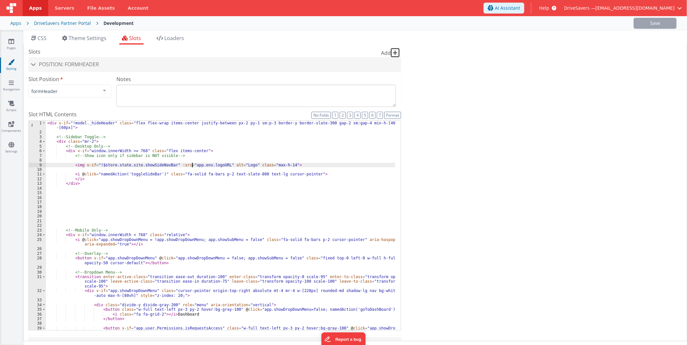
click at [192, 168] on div "< div v-if = "!model._hideHeader" class = "flex flex-wrap items-center justify-…" at bounding box center [220, 235] width 349 height 228
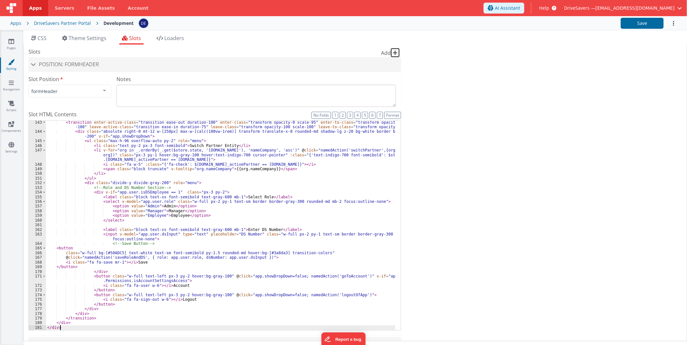
scroll to position [776, 0]
click at [657, 20] on button "Save" at bounding box center [642, 23] width 43 height 11
click at [203, 204] on div "< transition enter-active-class = "transition ease-out duration-100" enter-clas…" at bounding box center [220, 231] width 349 height 223
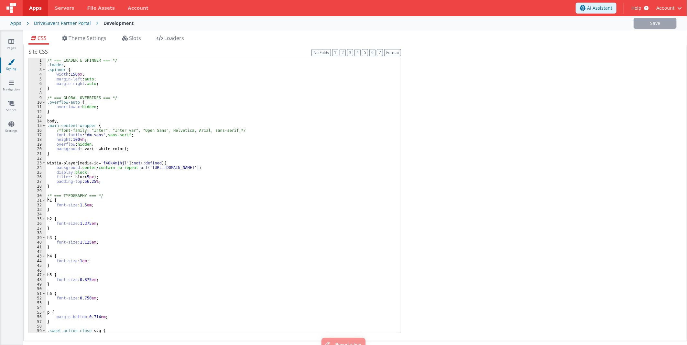
click at [121, 32] on div "CSS Theme Settings Slots Loaders Site CSS Format 7 6 5 4 3 2 1 No Folds 1 2 3 4…" at bounding box center [355, 189] width 664 height 318
click at [134, 37] on span "Slots" at bounding box center [135, 38] width 12 height 7
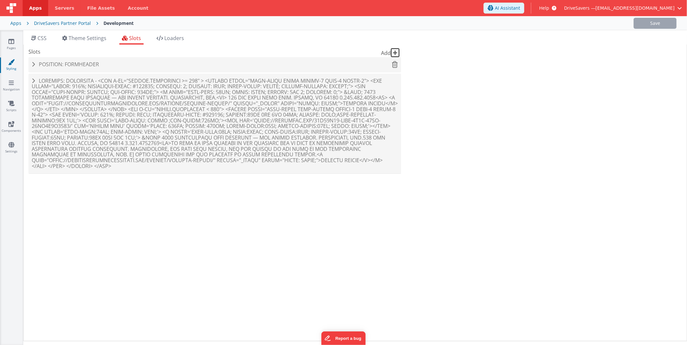
drag, startPoint x: 133, startPoint y: 37, endPoint x: 115, endPoint y: 62, distance: 31.1
click at [115, 62] on h4 "Position: formHeader" at bounding box center [215, 65] width 366 height 6
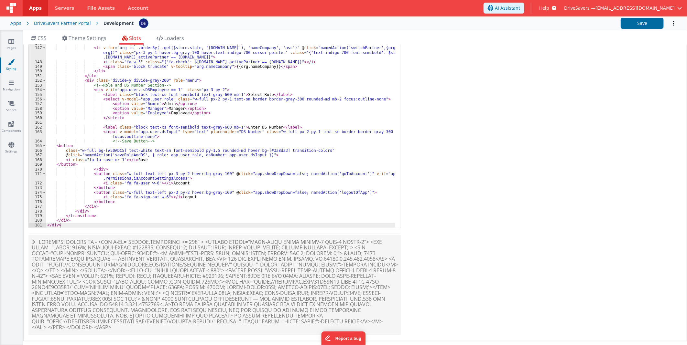
scroll to position [776, 0]
click at [99, 164] on div "< transition enter-active-class = "transition ease-out duration-100" enter-clas…" at bounding box center [220, 129] width 349 height 223
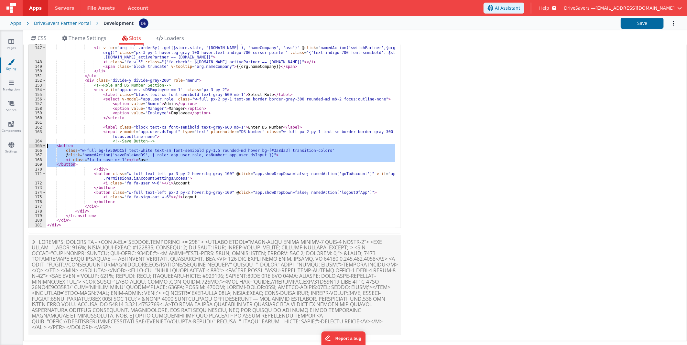
drag, startPoint x: 85, startPoint y: 165, endPoint x: 48, endPoint y: 146, distance: 41.9
click at [48, 146] on div "< transition enter-active-class = "transition ease-out duration-100" enter-clas…" at bounding box center [220, 129] width 349 height 223
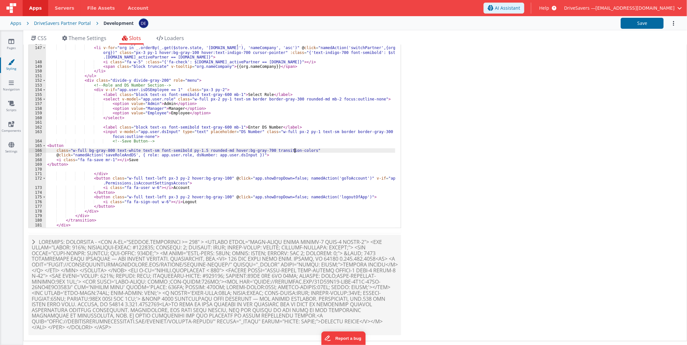
click at [294, 150] on div "< transition enter-active-class = "transition ease-out duration-100" enter-clas…" at bounding box center [220, 129] width 349 height 223
click at [634, 25] on button "Save" at bounding box center [642, 23] width 43 height 11
click at [204, 167] on div "< transition enter-active-class = "transition ease-out duration-100" enter-clas…" at bounding box center [220, 129] width 349 height 223
click at [122, 158] on div "< transition enter-active-class = "transition ease-out duration-100" enter-clas…" at bounding box center [220, 129] width 349 height 223
click at [117, 156] on div "< transition enter-active-class = "transition ease-out duration-100" enter-clas…" at bounding box center [220, 129] width 349 height 223
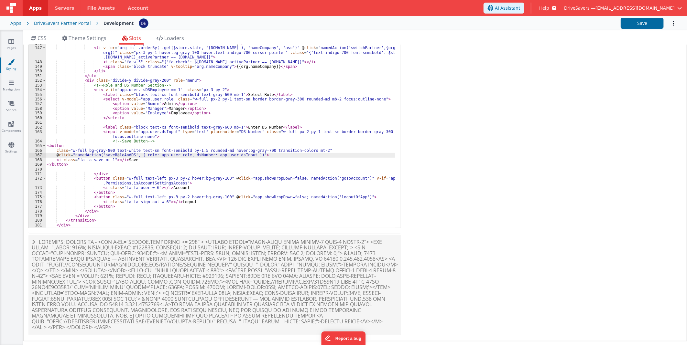
click at [117, 156] on div "< transition enter-active-class = "transition ease-out duration-100" enter-clas…" at bounding box center [220, 129] width 349 height 223
click at [14, 102] on icon at bounding box center [11, 103] width 6 height 6
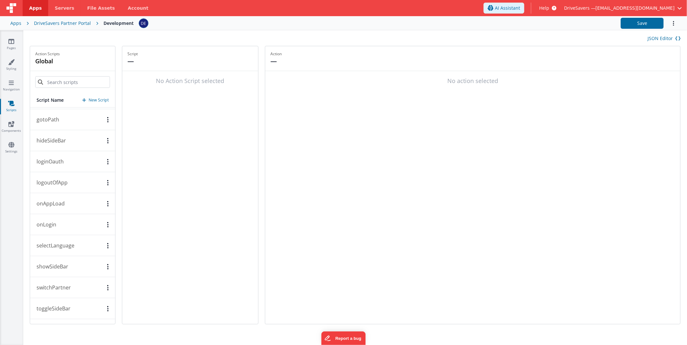
scroll to position [505, 0]
click at [94, 96] on div "Script Name New Script" at bounding box center [72, 100] width 85 height 15
click at [94, 99] on p "New Script" at bounding box center [99, 100] width 20 height 6
paste input "saveRoleAndDS"
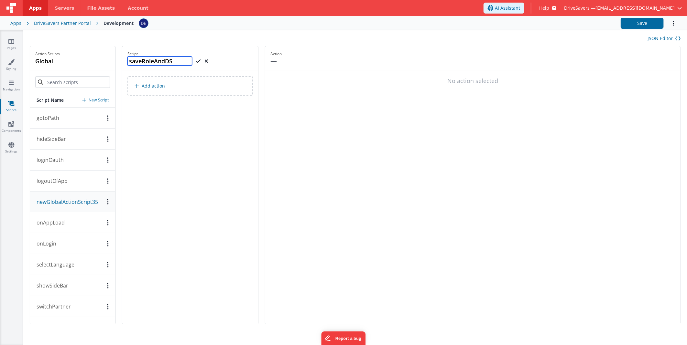
type input "saveRoleAndDS"
click at [201, 61] on icon at bounding box center [198, 61] width 5 height 8
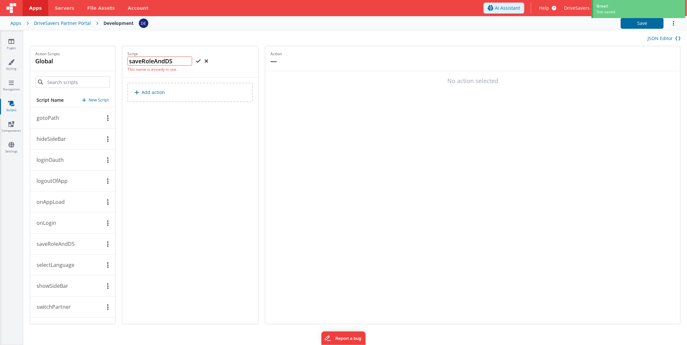
scroll to position [525, 0]
click at [61, 287] on p "switchPartner" at bounding box center [52, 288] width 38 height 8
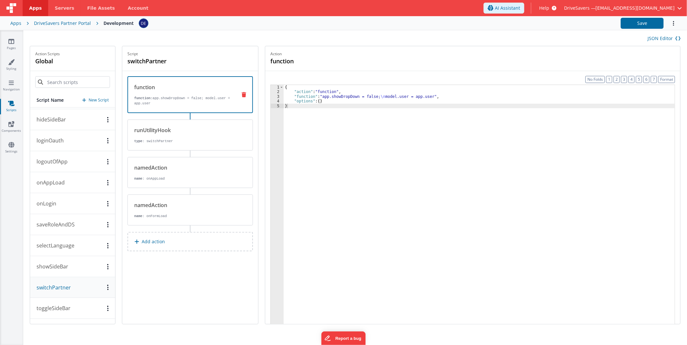
scroll to position [525, 0]
click at [329, 114] on div "{ "action" : "function" , "function" : "app.showDropDown = false; \n model.user…" at bounding box center [479, 219] width 391 height 269
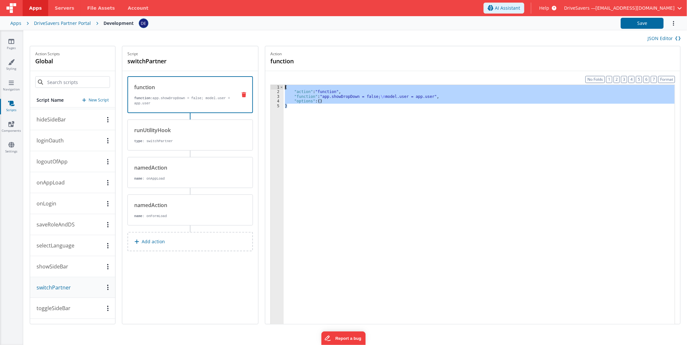
drag, startPoint x: 359, startPoint y: 125, endPoint x: 220, endPoint y: 29, distance: 169.3
click at [220, 29] on div "Apps Servers File Assets Account Some FUTURE Slot AI Assistant Help DriveSavers…" at bounding box center [343, 172] width 687 height 345
click at [66, 224] on p "saveRoleAndDS" at bounding box center [54, 225] width 42 height 8
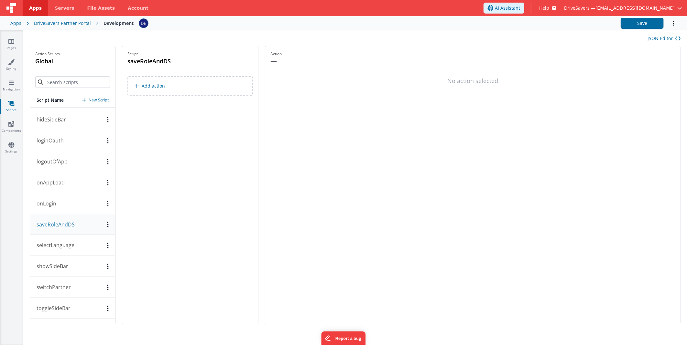
click at [209, 89] on button "Add action" at bounding box center [189, 85] width 125 height 19
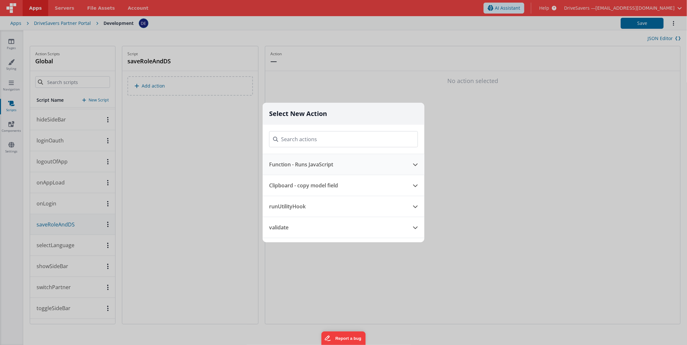
click at [292, 163] on button "Function - Runs JavaScript" at bounding box center [335, 164] width 144 height 21
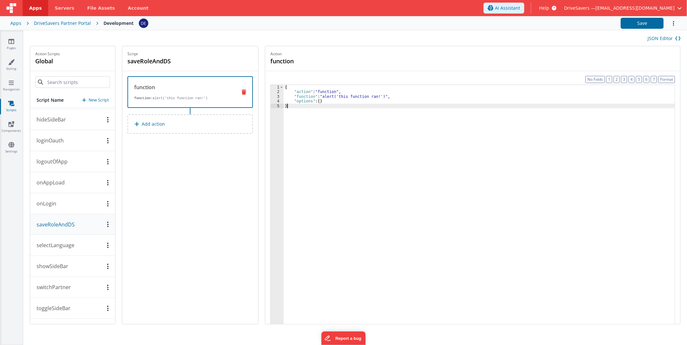
click at [384, 135] on div "{ "action" : "function" , "function" : "alert('this function ran!')" , "options…" at bounding box center [479, 219] width 391 height 269
click at [363, 179] on div "{ "action" : "function" , "function" : "app.showDropDown = false; \n model.user…" at bounding box center [479, 219] width 391 height 269
click at [71, 287] on button "switchPartner" at bounding box center [72, 287] width 85 height 21
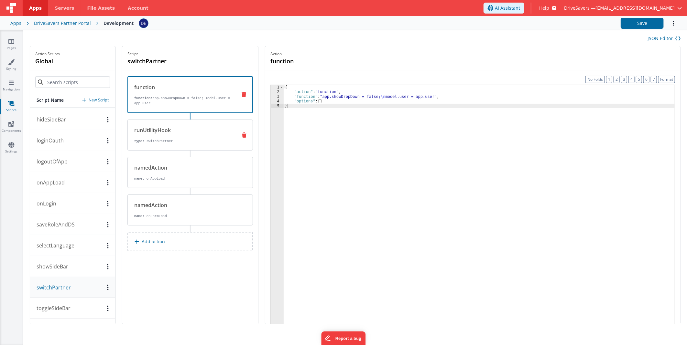
click at [199, 137] on div "runUtilityHook type : switchPartner" at bounding box center [180, 134] width 104 height 17
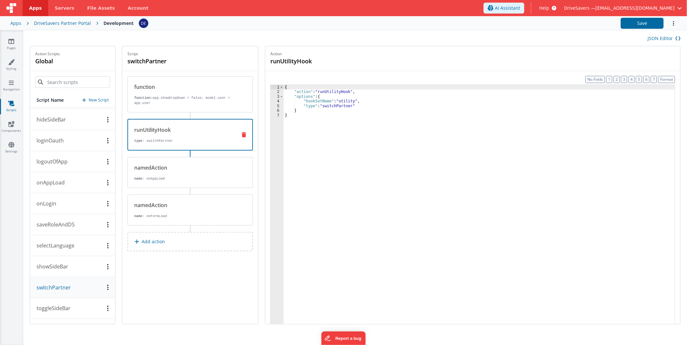
click at [419, 158] on div "{ "action" : "runUtilityHook" , "options" : { "hookSetName" : "utility" , "type…" at bounding box center [479, 219] width 391 height 269
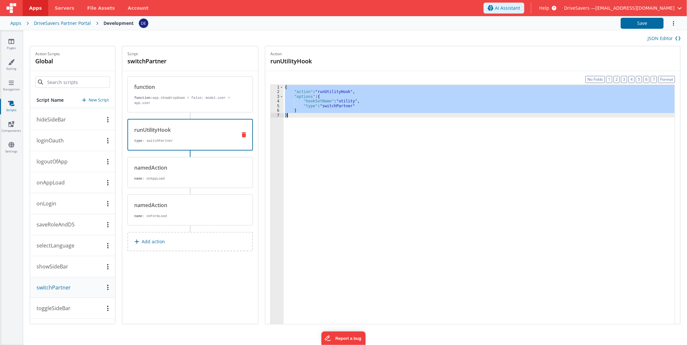
click at [67, 220] on button "saveRoleAndDS" at bounding box center [72, 224] width 85 height 21
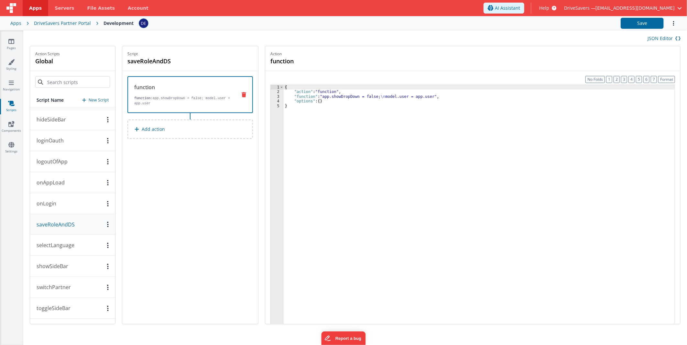
click at [194, 134] on button "Add action" at bounding box center [189, 129] width 125 height 19
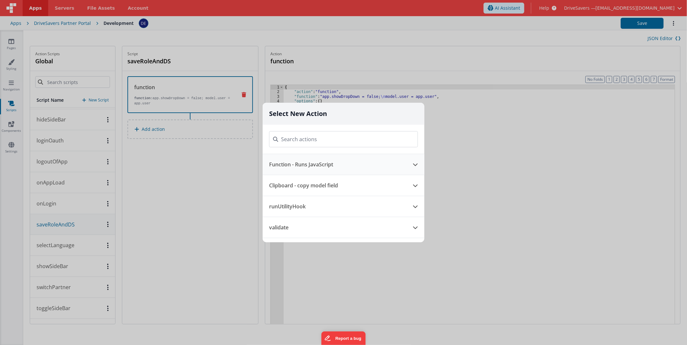
click at [273, 170] on button "Function - Runs JavaScript" at bounding box center [335, 164] width 144 height 21
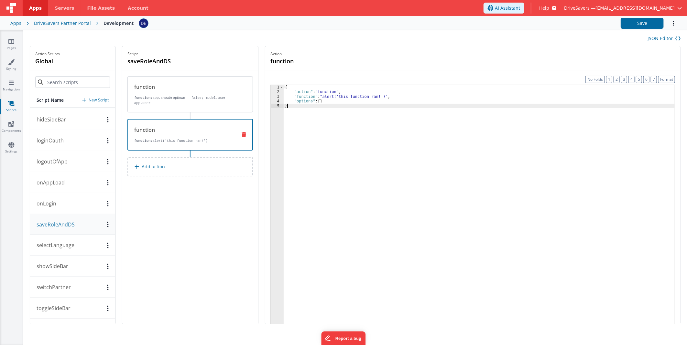
click at [377, 159] on div "{ "action" : "function" , "function" : "alert('this function ran!')" , "options…" at bounding box center [479, 219] width 391 height 269
drag, startPoint x: 353, startPoint y: 105, endPoint x: 338, endPoint y: 105, distance: 15.2
click at [338, 105] on div "{ "action" : "runUtilityHook" , "options" : { "hookSetName" : "utility" , "type…" at bounding box center [479, 219] width 391 height 269
click at [366, 175] on div "{ "action" : "runUtilityHook" , "options" : { "hookSetName" : "utility" , "type…" at bounding box center [479, 219] width 391 height 269
click at [71, 291] on button "switchPartner" at bounding box center [72, 287] width 85 height 21
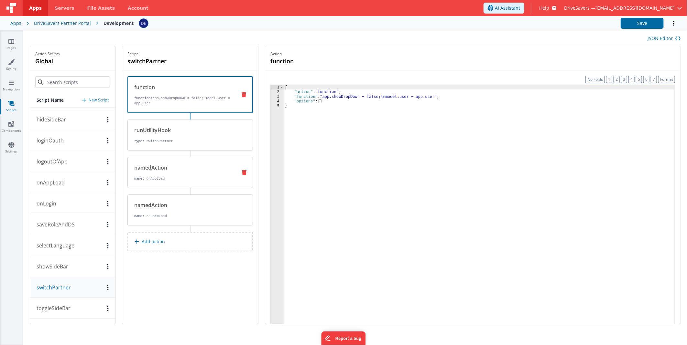
click at [183, 169] on div "namedAction" at bounding box center [183, 168] width 98 height 8
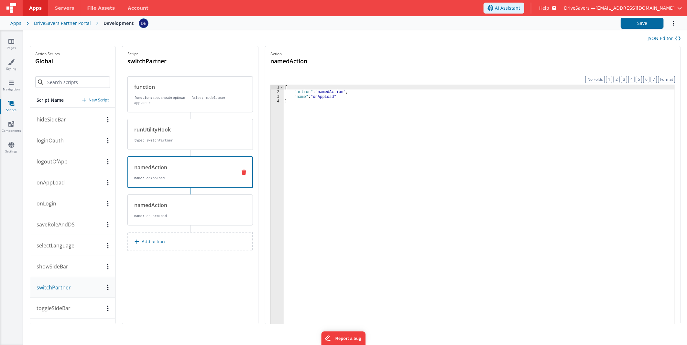
click at [394, 156] on div "{ "action" : "namedAction" , "name" : "onAppLoad" }" at bounding box center [479, 219] width 391 height 269
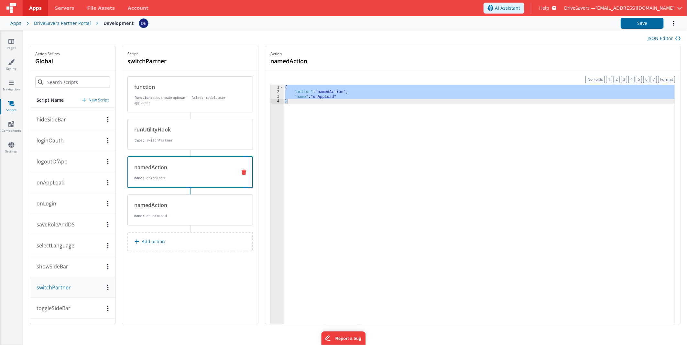
click at [76, 225] on button "saveRoleAndDS" at bounding box center [72, 224] width 85 height 21
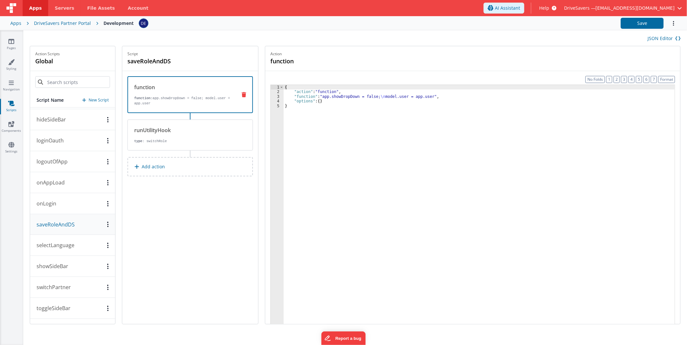
click at [173, 167] on button "Add action" at bounding box center [189, 166] width 125 height 19
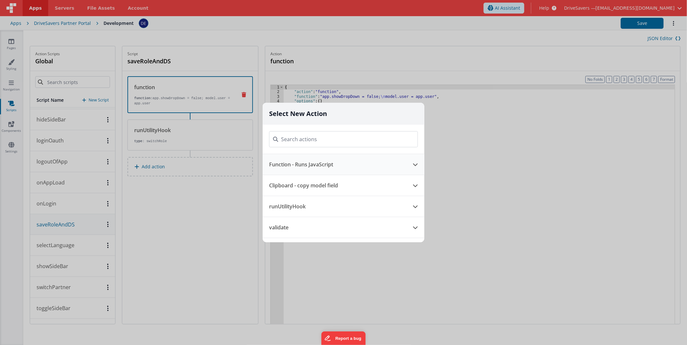
click at [303, 164] on button "Function - Runs JavaScript" at bounding box center [335, 164] width 144 height 21
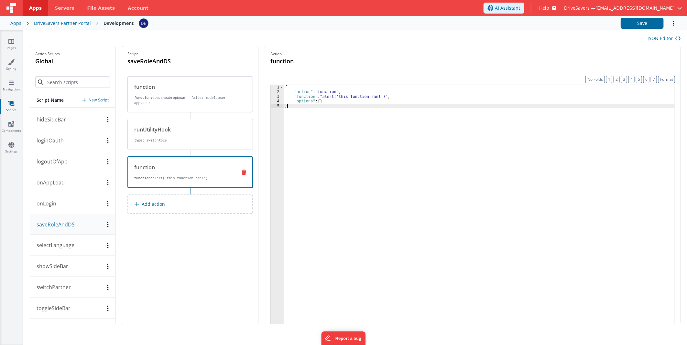
click at [358, 157] on div "{ "action" : "function" , "function" : "alert('this function ran!')" , "options…" at bounding box center [479, 219] width 391 height 269
click at [648, 24] on button "Save" at bounding box center [642, 23] width 43 height 11
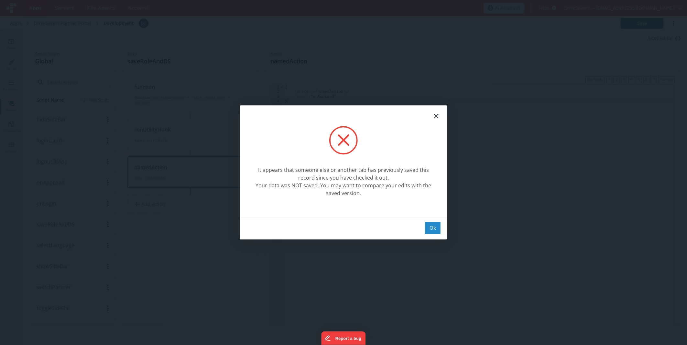
click at [432, 229] on div "Ok" at bounding box center [433, 228] width 16 height 12
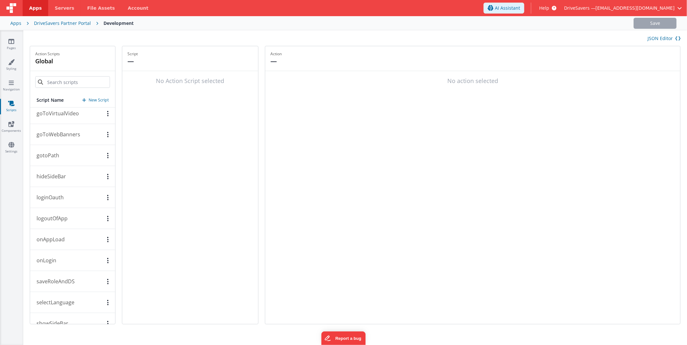
scroll to position [525, 0]
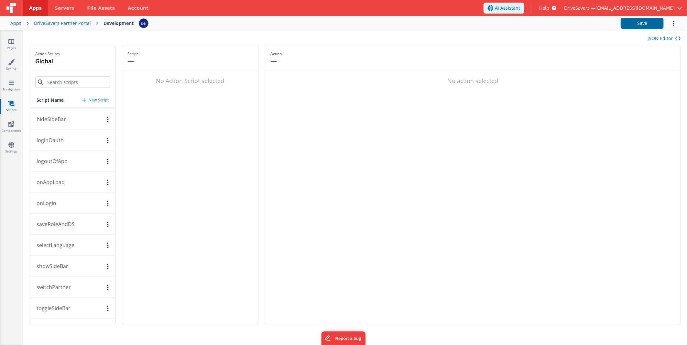
click at [71, 223] on p "saveRoleAndDS" at bounding box center [54, 225] width 42 height 8
click at [154, 91] on button "Add action" at bounding box center [189, 85] width 125 height 19
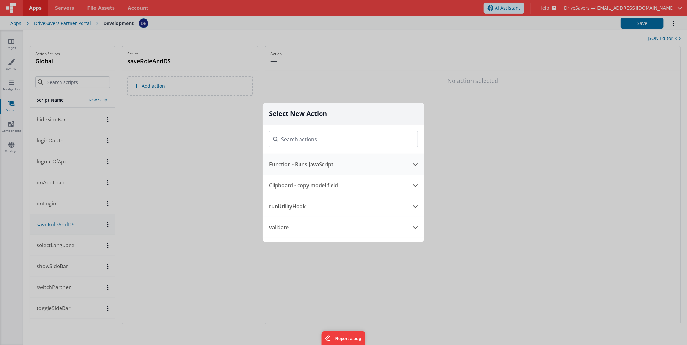
click at [308, 166] on button "Function - Runs JavaScript" at bounding box center [335, 164] width 144 height 21
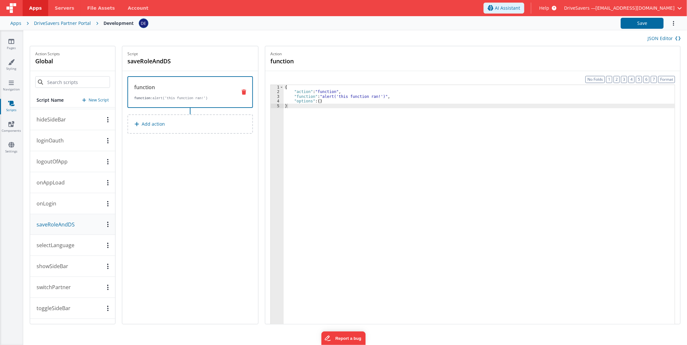
click at [164, 120] on p "Add action" at bounding box center [153, 124] width 23 height 8
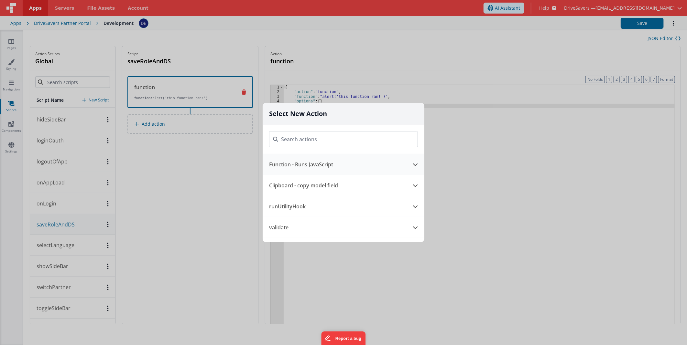
click at [311, 167] on button "Function - Runs JavaScript" at bounding box center [335, 164] width 144 height 21
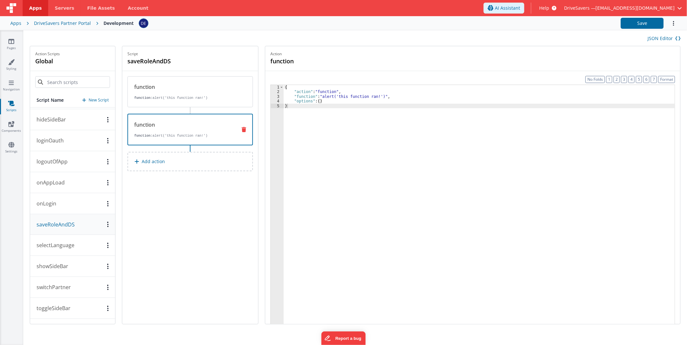
click at [178, 155] on button "Add action" at bounding box center [189, 161] width 125 height 19
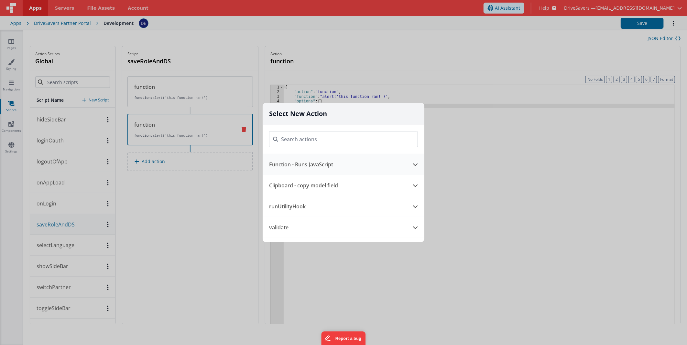
click at [289, 168] on button "Function - Runs JavaScript" at bounding box center [335, 164] width 144 height 21
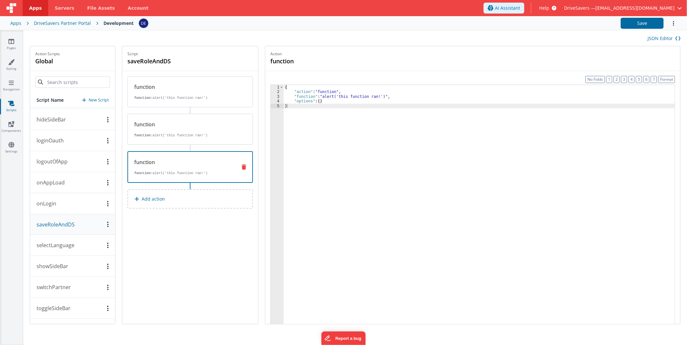
click at [63, 286] on p "switchPartner" at bounding box center [52, 288] width 38 height 8
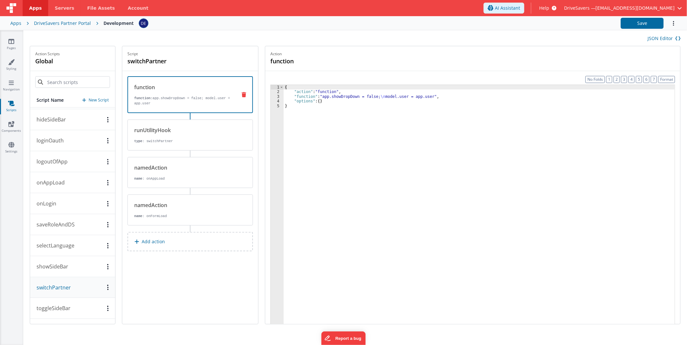
click at [342, 114] on div "{ "action" : "function" , "function" : "app.showDropDown = false; \n model.user…" at bounding box center [479, 219] width 391 height 269
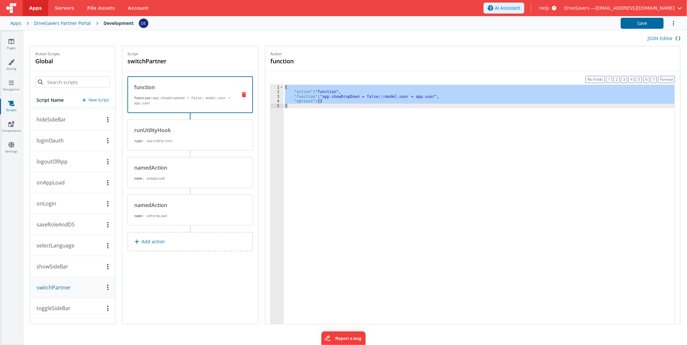
click at [71, 229] on button "saveRoleAndDS" at bounding box center [72, 224] width 85 height 21
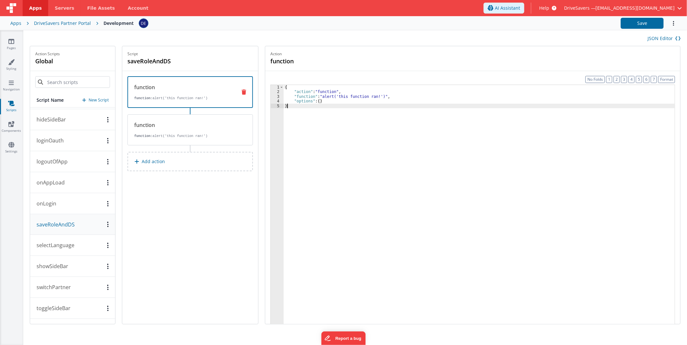
click at [341, 125] on div "{ "action" : "function" , "function" : "alert('this function ran!')" , "options…" at bounding box center [479, 219] width 391 height 269
click at [78, 292] on button "switchPartner" at bounding box center [72, 287] width 85 height 21
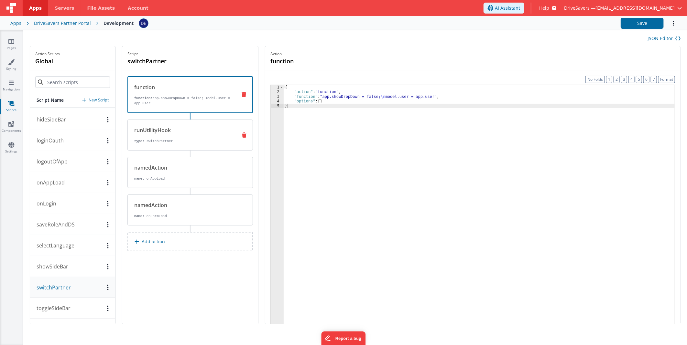
click at [167, 146] on div "runUtilityHook type : switchPartner" at bounding box center [189, 135] width 125 height 31
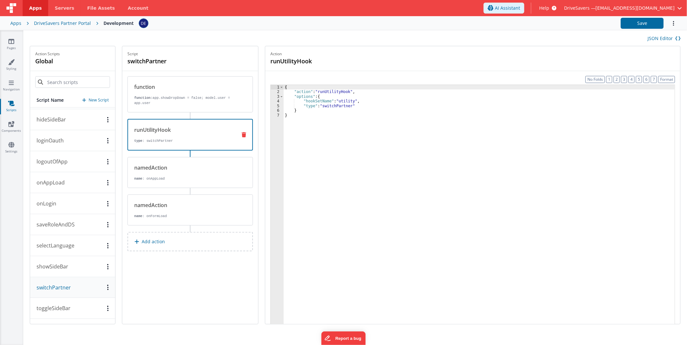
click at [407, 154] on div "{ "action" : "runUtilityHook" , "options" : { "hookSetName" : "utility" , "type…" at bounding box center [479, 219] width 391 height 269
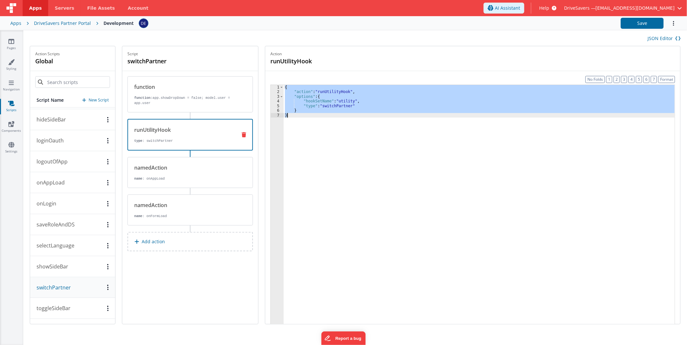
click at [61, 261] on button "showSideBar" at bounding box center [72, 266] width 85 height 21
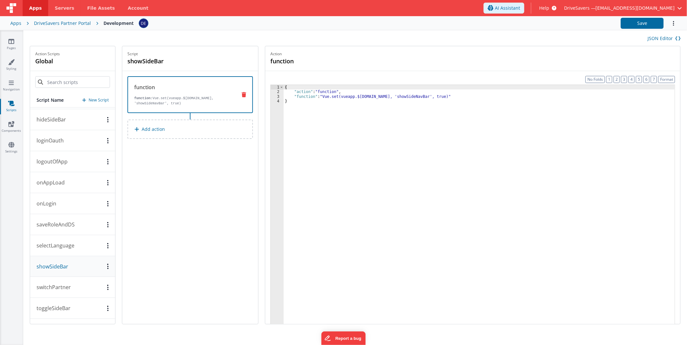
click at [79, 227] on button "saveRoleAndDS" at bounding box center [72, 224] width 85 height 21
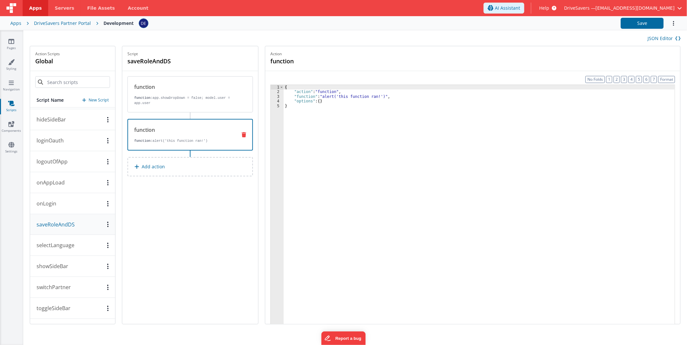
click at [188, 138] on p "function: alert('this function ran!')" at bounding box center [182, 140] width 97 height 5
click at [342, 144] on div "{ "action" : "function" , "function" : "alert('this function ran!')" , "options…" at bounding box center [479, 219] width 391 height 269
click at [209, 252] on div "Script saveRoleAndDS function function: app.showDropDown = false; model.user = …" at bounding box center [190, 185] width 136 height 278
click at [68, 286] on p "switchPartner" at bounding box center [52, 288] width 38 height 8
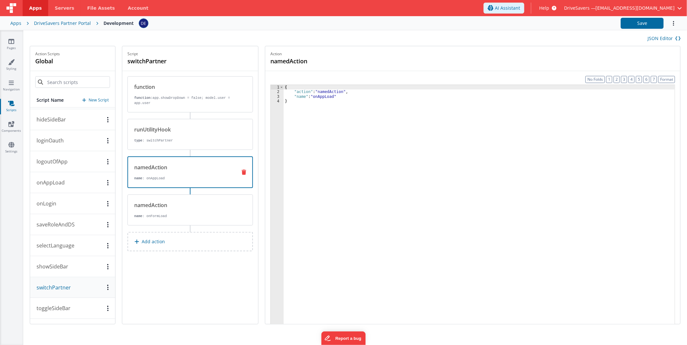
click at [207, 174] on div "namedAction name : onAppLoad" at bounding box center [179, 172] width 103 height 17
click at [451, 149] on div "{ "action" : "namedAction" , "name" : "onAppLoad" }" at bounding box center [479, 219] width 391 height 269
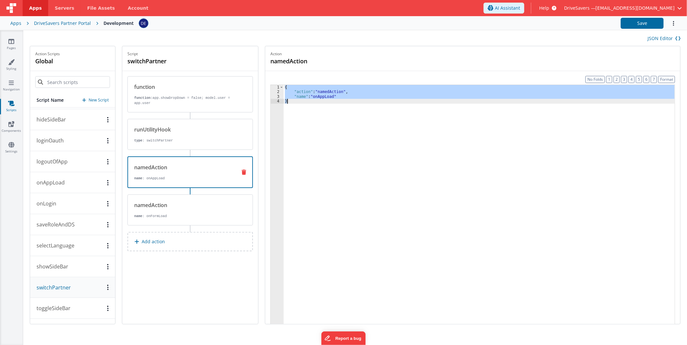
click at [69, 222] on p "saveRoleAndDS" at bounding box center [54, 225] width 42 height 8
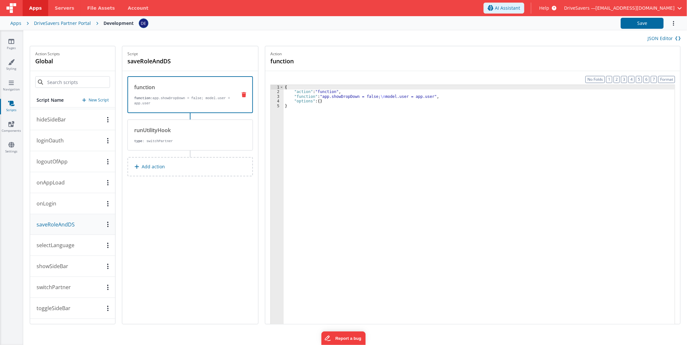
click at [178, 165] on button "Add action" at bounding box center [189, 166] width 125 height 19
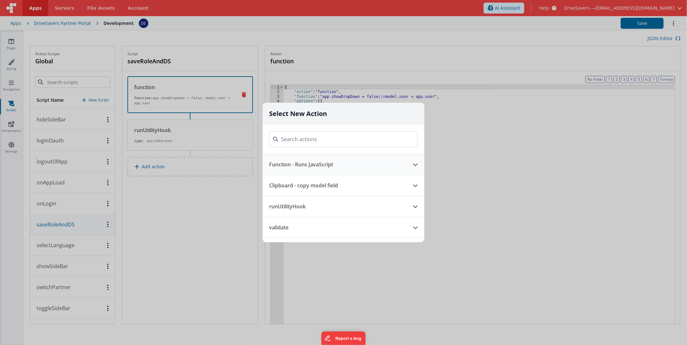
click at [298, 163] on button "Function - Runs JavaScript" at bounding box center [335, 164] width 144 height 21
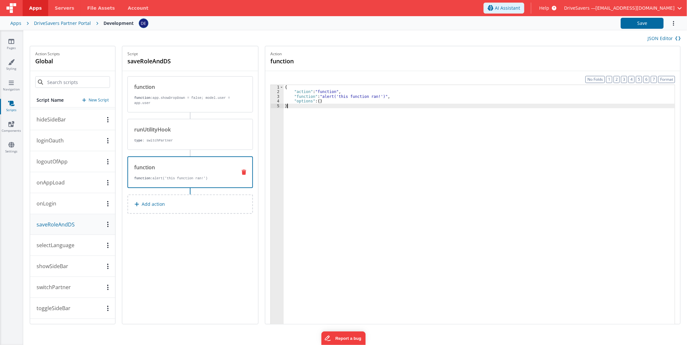
click at [398, 141] on div "{ "action" : "function" , "function" : "alert('this function ran!')" , "options…" at bounding box center [479, 219] width 391 height 269
click at [184, 145] on div "runUtilityHook type : switchPartner" at bounding box center [189, 134] width 125 height 31
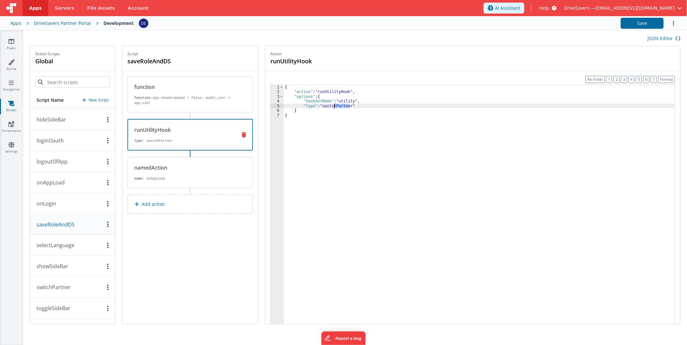
drag, startPoint x: 353, startPoint y: 104, endPoint x: 337, endPoint y: 105, distance: 15.2
click at [337, 105] on div "{ "action" : "runUtilityHook" , "options" : { "hookSetName" : "utility" , "type…" at bounding box center [479, 219] width 391 height 269
click at [645, 27] on button "Save" at bounding box center [642, 23] width 43 height 11
click at [12, 67] on link "Styling" at bounding box center [11, 65] width 23 height 13
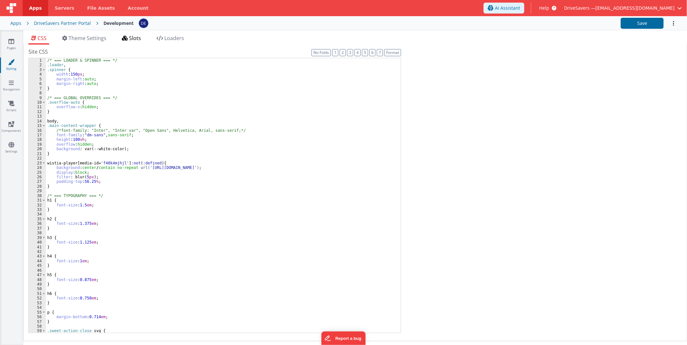
click at [126, 39] on icon at bounding box center [125, 38] width 6 height 5
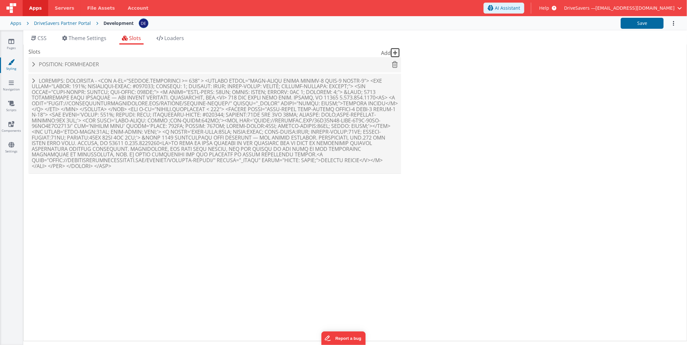
click at [113, 62] on h4 "Position: formHeader" at bounding box center [215, 65] width 366 height 6
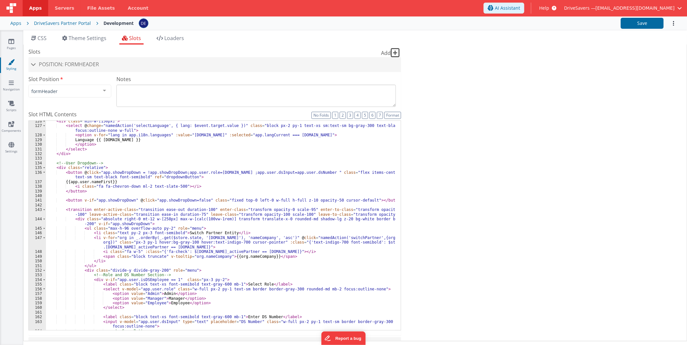
scroll to position [781, 0]
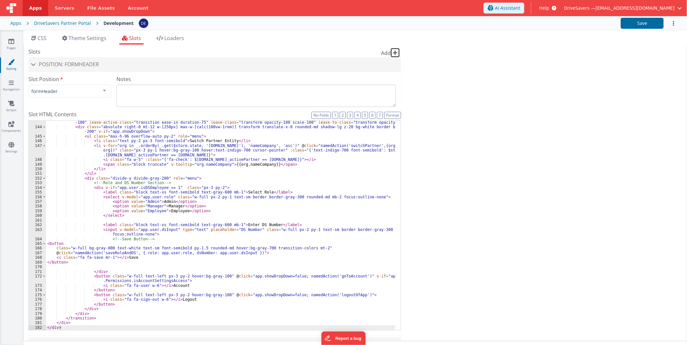
click at [153, 197] on div "< transition enter-active-class = "transition ease-out duration-100" enter-clas…" at bounding box center [220, 226] width 349 height 223
click at [179, 196] on div "< transition enter-active-class = "transition ease-out duration-100" enter-clas…" at bounding box center [220, 226] width 349 height 223
click at [168, 199] on div "< transition enter-active-class = "transition ease-out duration-100" enter-clas…" at bounding box center [220, 226] width 349 height 223
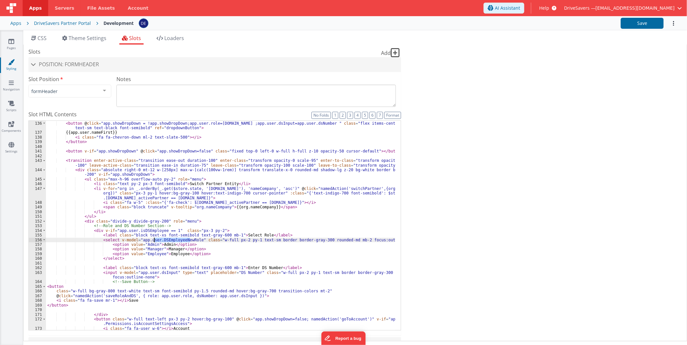
scroll to position [716, 0]
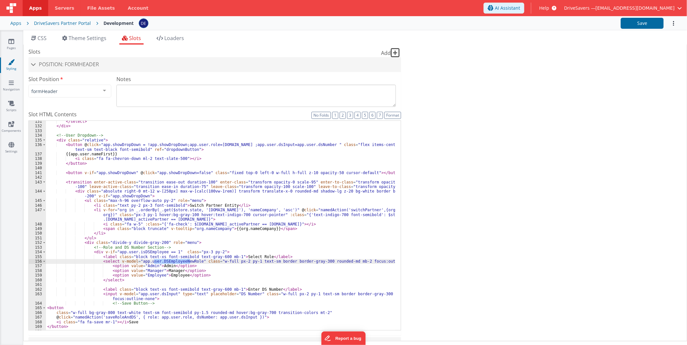
click at [201, 145] on div "</ select > </ div > <!-- User Dropdown --> < div class = "relative" > < button…" at bounding box center [220, 228] width 349 height 219
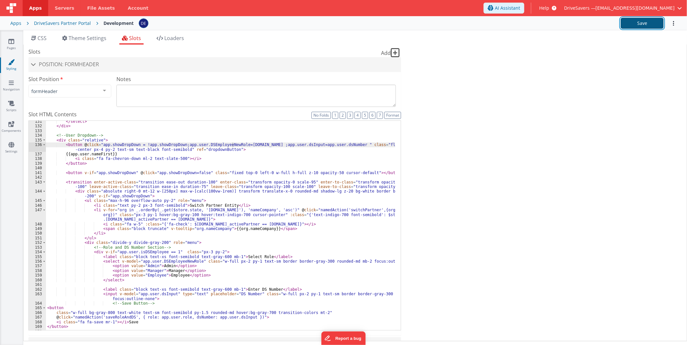
click at [625, 22] on button "Save" at bounding box center [642, 23] width 43 height 11
